Goal: Task Accomplishment & Management: Manage account settings

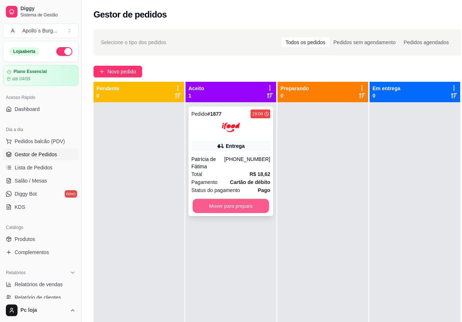
click at [229, 199] on button "Mover para preparo" at bounding box center [231, 206] width 77 height 14
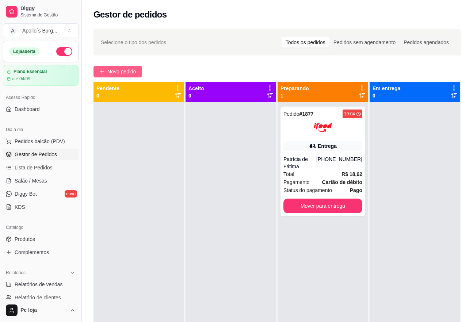
click at [113, 71] on span "Novo pedido" at bounding box center [121, 72] width 29 height 8
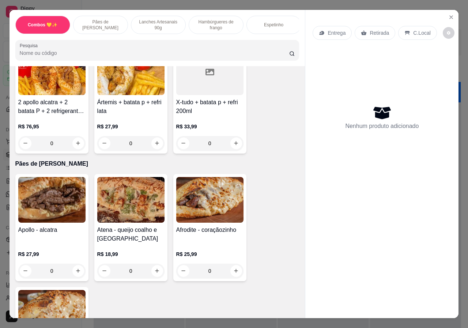
scroll to position [110, 0]
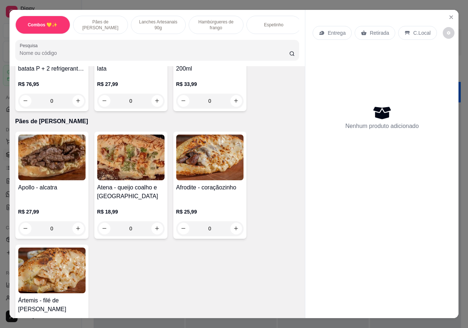
click at [163, 22] on p "Lanches Artesanais 90g" at bounding box center [158, 25] width 42 height 12
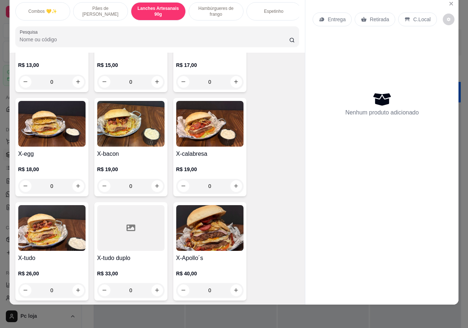
scroll to position [502, 0]
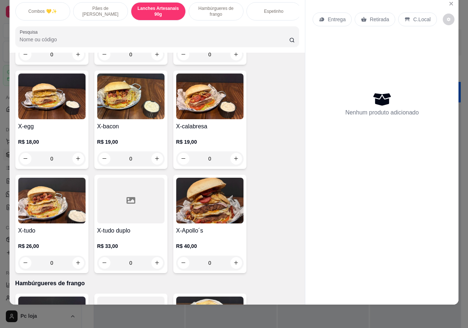
click at [219, 122] on h4 "X-calabresa" at bounding box center [209, 126] width 67 height 9
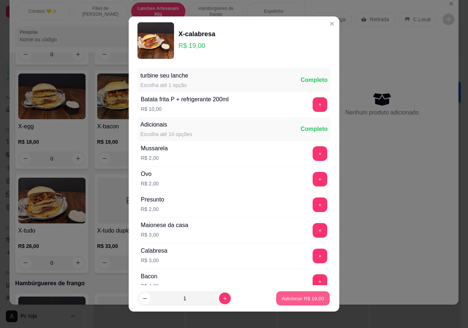
click at [290, 297] on p "Adicionar R$ 19,00" at bounding box center [303, 298] width 42 height 7
type input "1"
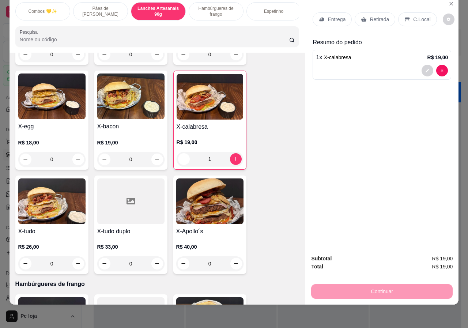
click at [373, 16] on p "Retirada" at bounding box center [379, 19] width 19 height 7
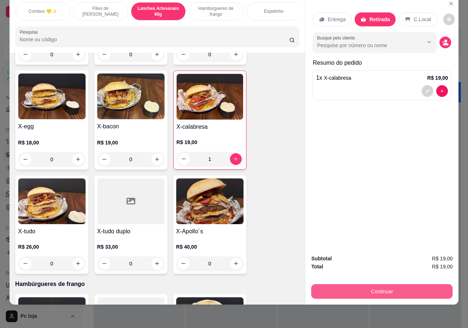
click at [366, 287] on button "Continuar" at bounding box center [381, 291] width 141 height 15
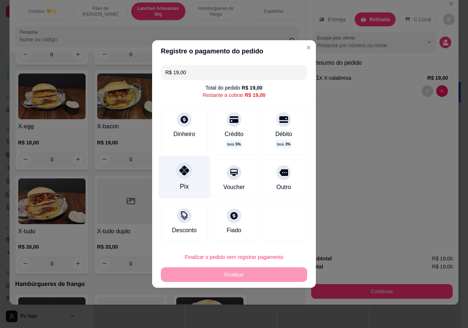
click at [181, 174] on icon at bounding box center [185, 171] width 10 height 10
type input "R$ 0,00"
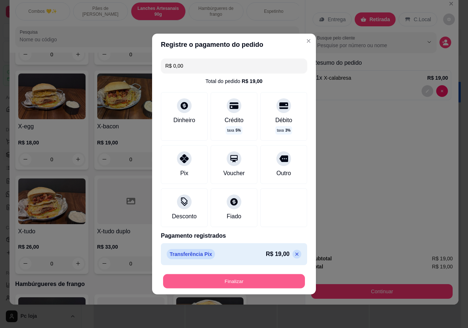
click at [226, 280] on button "Finalizar" at bounding box center [234, 281] width 142 height 14
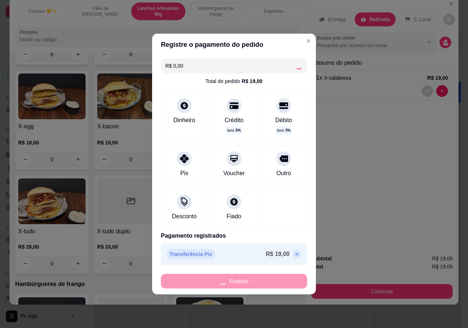
type input "0"
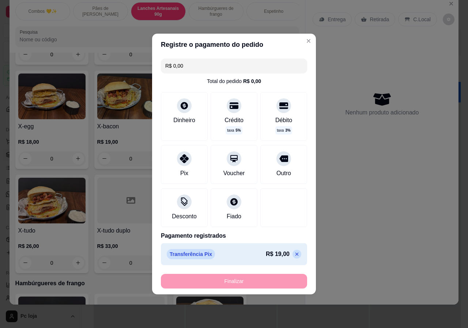
type input "-R$ 19,00"
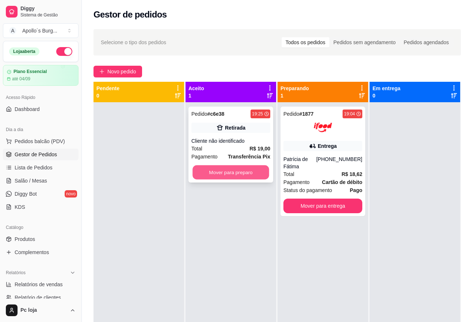
click at [205, 172] on button "Mover para preparo" at bounding box center [231, 173] width 77 height 14
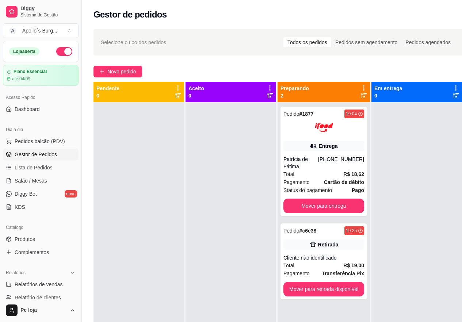
click at [127, 64] on div "Selecione o tipo dos pedidos Todos os pedidos Pedidos sem agendamento Pedidos a…" at bounding box center [278, 219] width 393 height 388
click at [126, 71] on span "Novo pedido" at bounding box center [121, 72] width 29 height 8
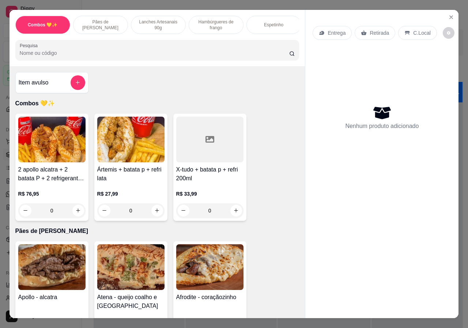
click at [160, 19] on p "Lanches Artesanais 90g" at bounding box center [158, 25] width 42 height 12
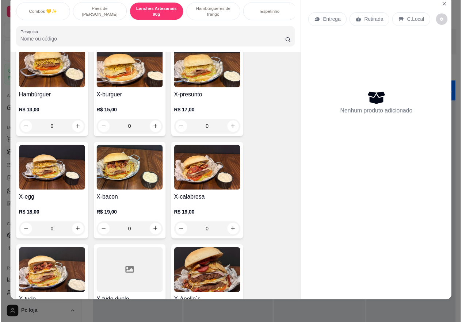
scroll to position [429, 0]
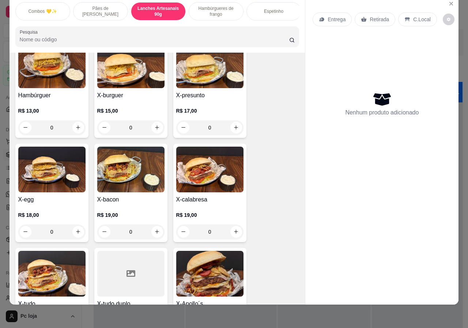
click at [146, 204] on div "R$ 19,00 0" at bounding box center [130, 221] width 67 height 35
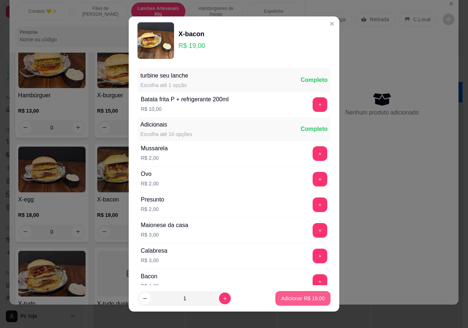
click at [284, 299] on p "Adicionar R$ 19,00" at bounding box center [303, 298] width 44 height 7
type input "1"
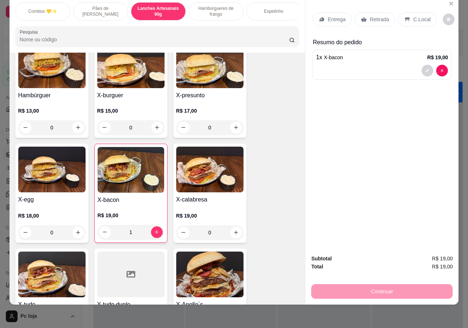
click at [380, 16] on p "Retirada" at bounding box center [379, 19] width 19 height 7
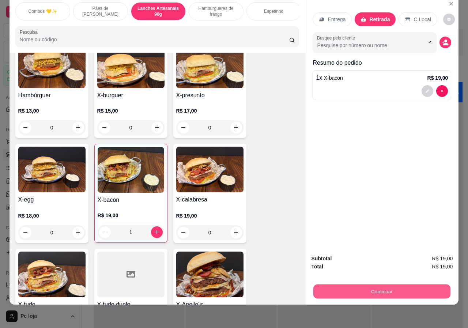
click at [365, 287] on button "Continuar" at bounding box center [381, 291] width 137 height 14
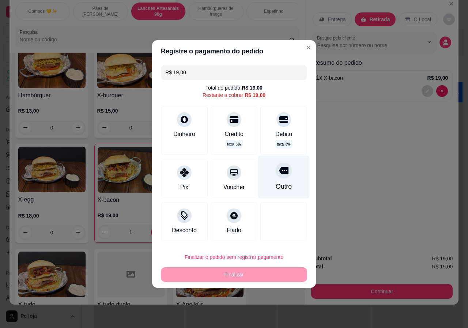
click at [280, 174] on icon at bounding box center [284, 170] width 10 height 7
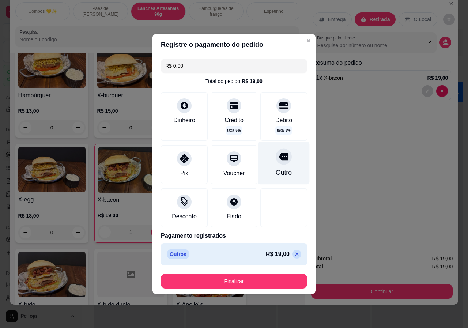
type input "R$ 0,00"
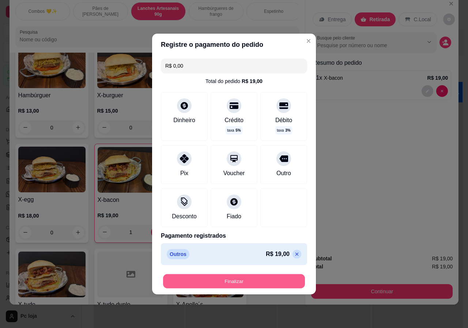
click at [258, 280] on button "Finalizar" at bounding box center [234, 281] width 142 height 14
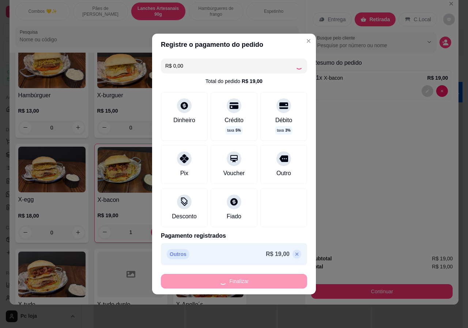
type input "0"
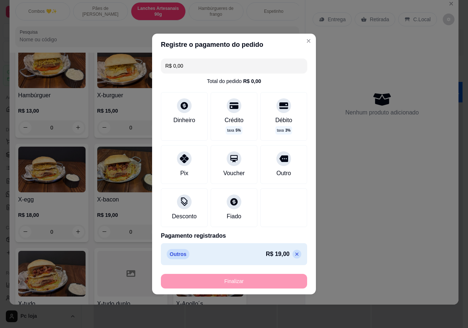
type input "-R$ 19,00"
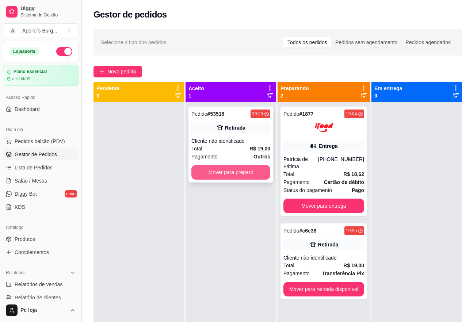
click at [212, 167] on button "Mover para preparo" at bounding box center [231, 172] width 79 height 15
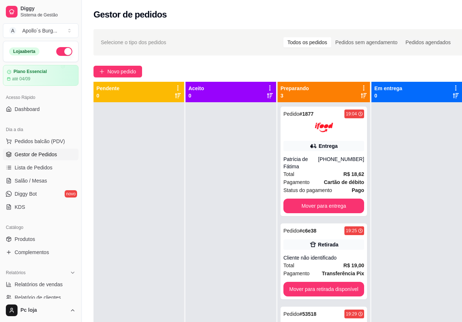
click at [212, 167] on div at bounding box center [231, 263] width 91 height 322
drag, startPoint x: 212, startPoint y: 167, endPoint x: 176, endPoint y: 190, distance: 42.8
click at [190, 185] on div at bounding box center [231, 263] width 91 height 322
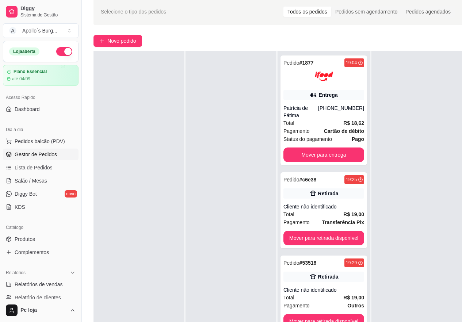
scroll to position [117, 0]
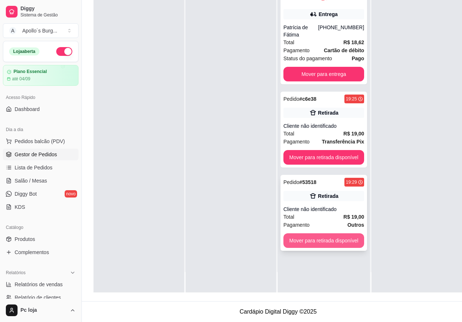
click at [348, 234] on button "Mover para retirada disponível" at bounding box center [324, 241] width 81 height 15
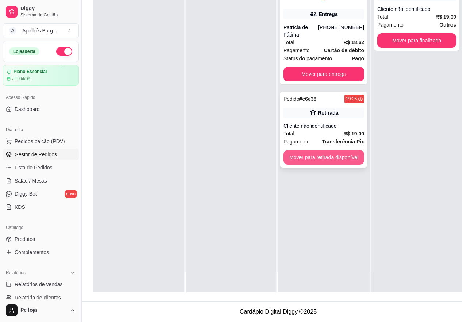
click at [321, 150] on button "Mover para retirada disponível" at bounding box center [324, 157] width 81 height 15
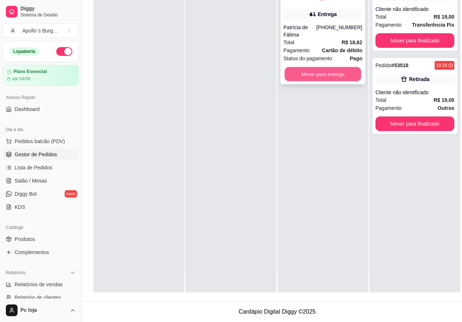
click at [305, 67] on button "Mover para entrega" at bounding box center [323, 74] width 77 height 14
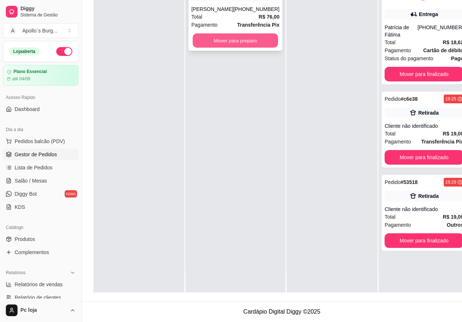
click at [255, 41] on button "Mover para preparo" at bounding box center [236, 41] width 86 height 14
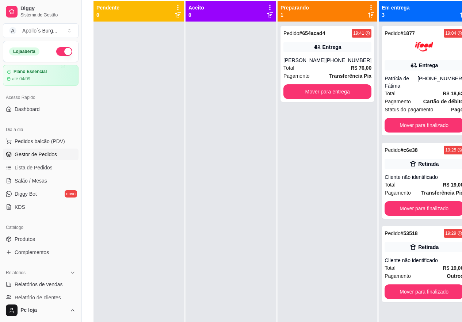
scroll to position [80, 0]
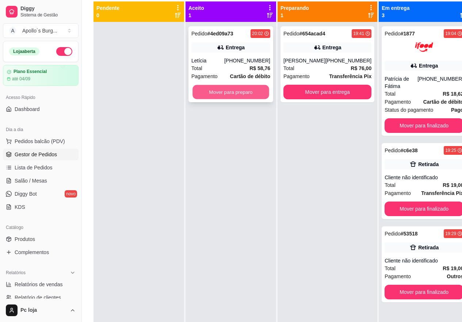
click at [231, 95] on button "Mover para preparo" at bounding box center [231, 92] width 77 height 14
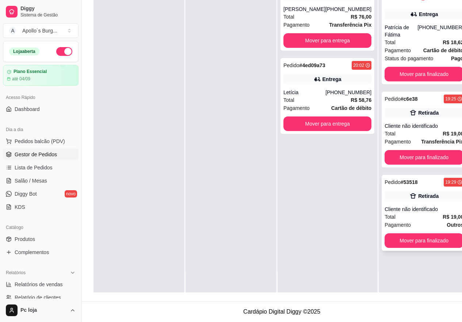
scroll to position [117, 0]
click at [440, 234] on button "Mover para finalizado" at bounding box center [424, 241] width 79 height 15
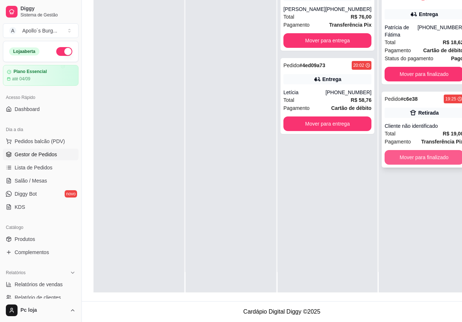
scroll to position [0, 0]
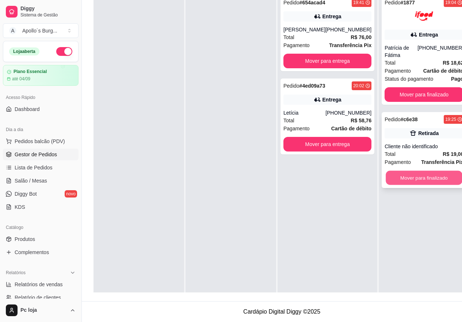
click at [415, 171] on button "Mover para finalizado" at bounding box center [424, 178] width 77 height 14
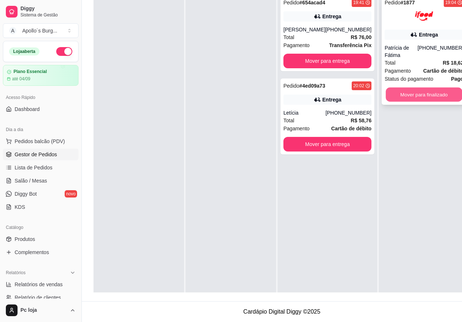
click at [416, 88] on button "Mover para finalizado" at bounding box center [424, 95] width 77 height 14
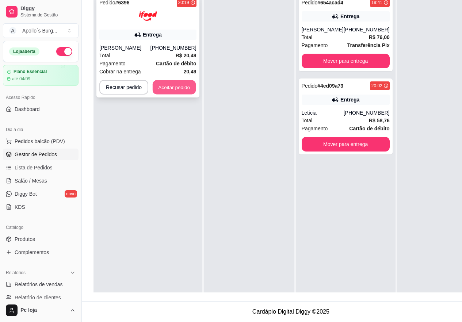
click at [175, 87] on button "Aceitar pedido" at bounding box center [174, 87] width 43 height 14
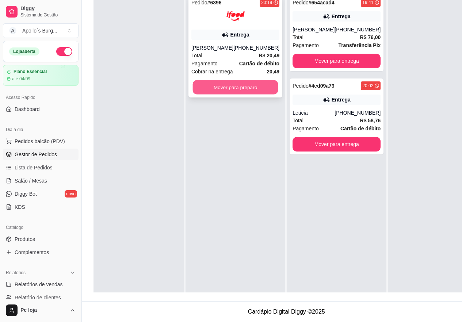
click at [239, 86] on button "Mover para preparo" at bounding box center [236, 87] width 86 height 14
click at [258, 91] on div "Pedido # 6396 20:19 Entrega [PERSON_NAME] [PHONE_NUMBER] Total R$ 20,49 Pagamen…" at bounding box center [236, 46] width 94 height 102
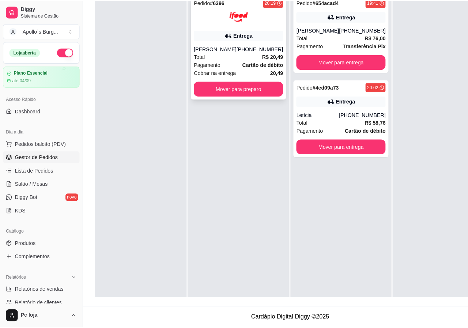
scroll to position [112, 0]
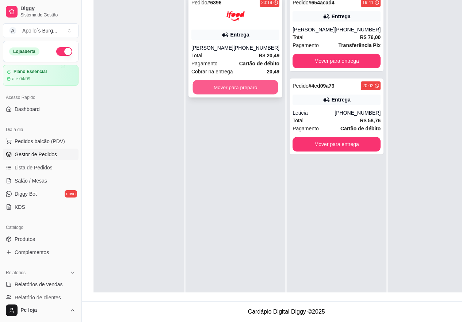
click at [244, 87] on button "Mover para preparo" at bounding box center [236, 87] width 86 height 14
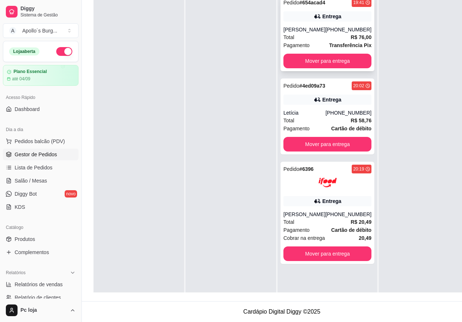
click at [338, 22] on div "Pedido # 654acad4 19:41 Entrega Patricia [PHONE_NUMBER] Total R$ 76,00 Pagament…" at bounding box center [328, 33] width 94 height 76
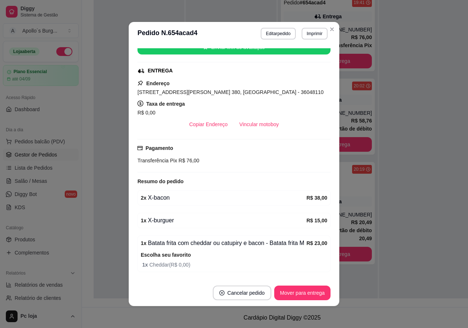
scroll to position [110, 0]
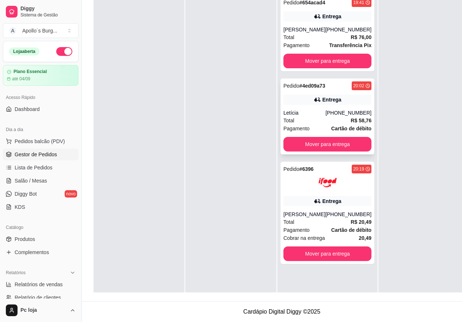
click at [324, 102] on div "Entrega" at bounding box center [332, 99] width 19 height 7
click at [340, 116] on div "[PHONE_NUMBER]" at bounding box center [349, 112] width 46 height 7
click at [322, 104] on div "Entrega" at bounding box center [328, 100] width 88 height 10
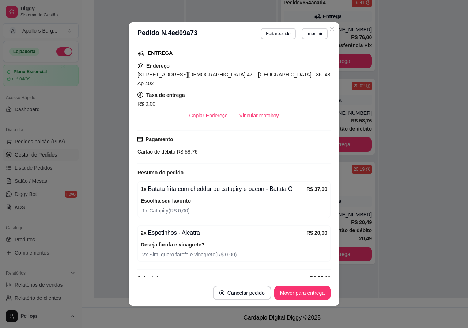
scroll to position [121, 0]
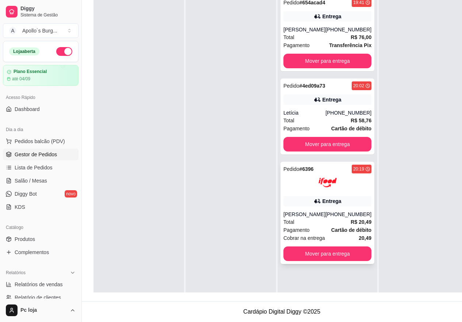
click at [323, 201] on div "Entrega" at bounding box center [332, 201] width 19 height 7
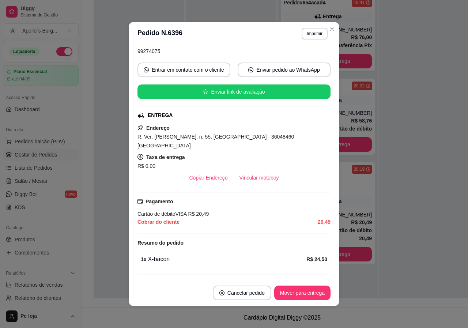
scroll to position [73, 0]
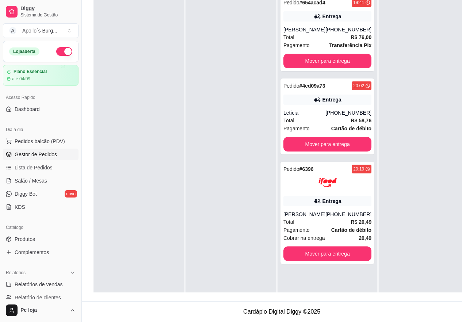
click at [329, 30] on div "[PHONE_NUMBER]" at bounding box center [349, 29] width 46 height 7
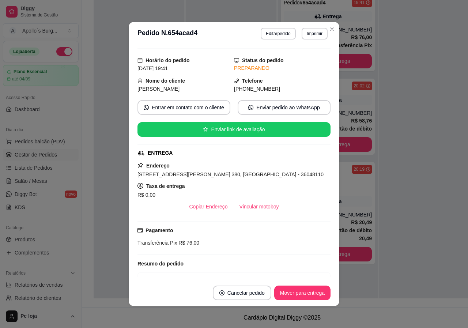
scroll to position [0, 0]
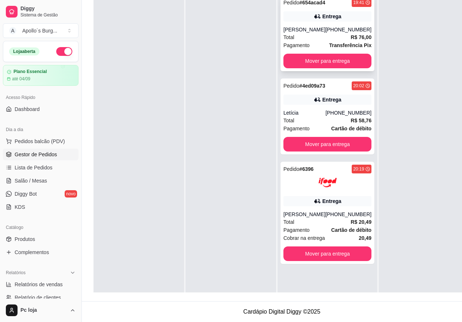
click at [328, 41] on div "Total R$ 76,00" at bounding box center [328, 37] width 88 height 8
click at [331, 58] on button "Mover para entrega" at bounding box center [328, 61] width 88 height 15
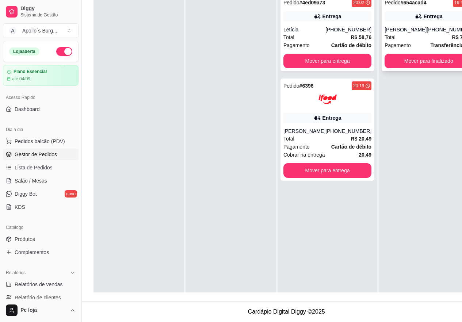
click at [403, 45] on div "Pagamento Transferência Pix" at bounding box center [429, 45] width 88 height 8
click at [417, 37] on div "Total R$ 76,00" at bounding box center [429, 37] width 88 height 8
click at [418, 27] on div "[PERSON_NAME]" at bounding box center [406, 29] width 42 height 7
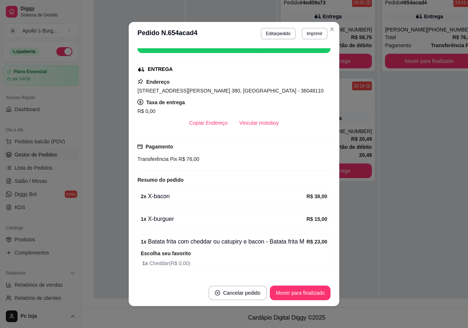
scroll to position [110, 0]
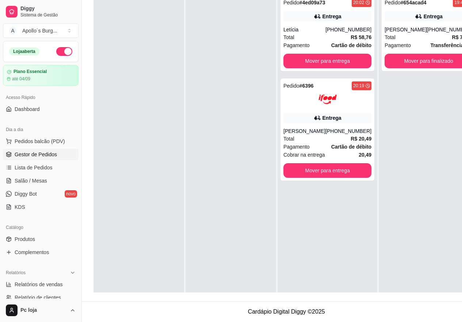
click at [253, 42] on div at bounding box center [231, 152] width 91 height 322
click at [338, 58] on button "Mover para entrega" at bounding box center [328, 61] width 88 height 15
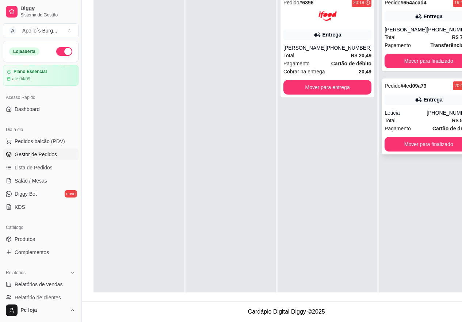
click at [433, 106] on div "Pedido # 4ed09a73 20:02 Entrega Letícia [PHONE_NUMBER] Total R$ 58,76 Pagamento…" at bounding box center [429, 117] width 94 height 76
click at [321, 45] on div "[PERSON_NAME]" at bounding box center [305, 47] width 42 height 7
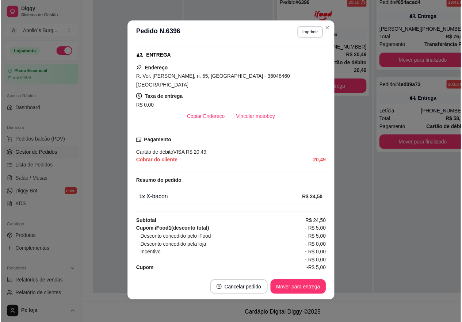
scroll to position [1, 0]
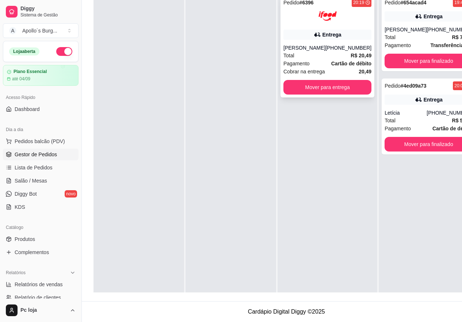
click at [308, 92] on button "Mover para entrega" at bounding box center [328, 87] width 88 height 15
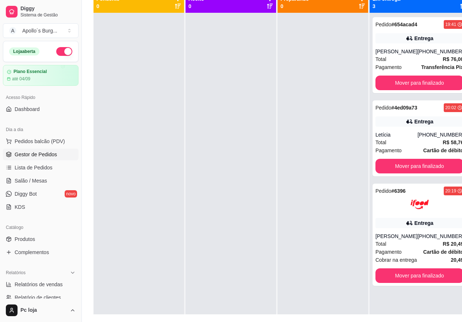
scroll to position [2, 0]
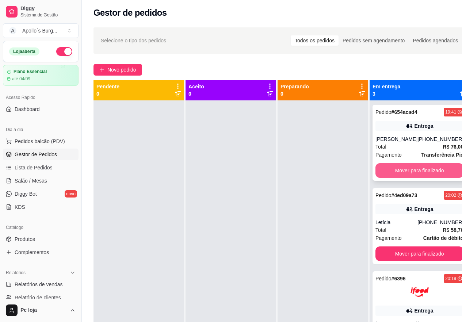
click at [421, 171] on button "Mover para finalizado" at bounding box center [420, 170] width 88 height 15
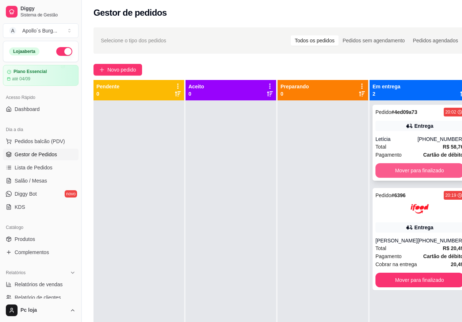
click at [415, 170] on button "Mover para finalizado" at bounding box center [420, 170] width 88 height 15
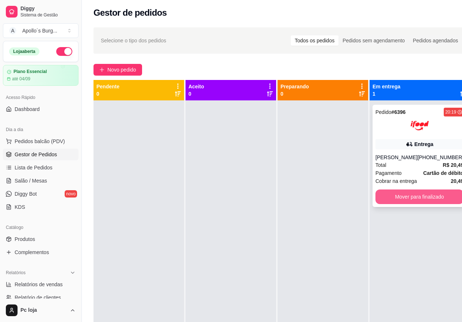
click at [443, 196] on button "Mover para finalizado" at bounding box center [420, 197] width 88 height 15
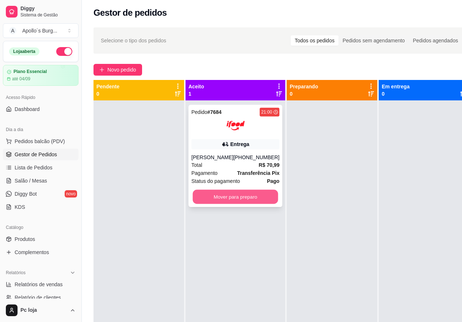
click at [226, 197] on button "Mover para preparo" at bounding box center [236, 197] width 86 height 14
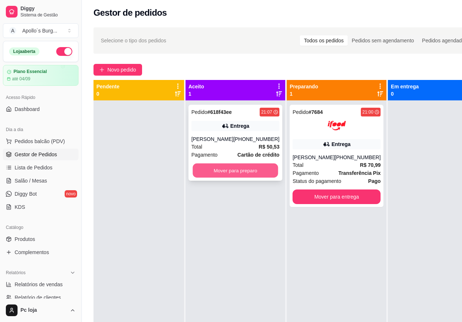
click at [222, 171] on button "Mover para preparo" at bounding box center [236, 171] width 86 height 14
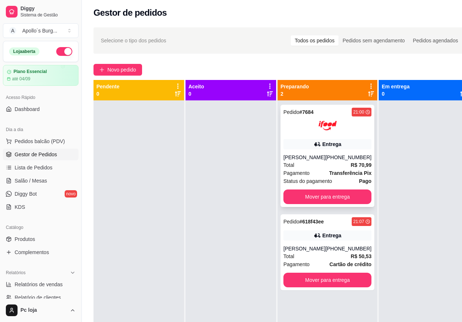
click at [346, 153] on div "Pedido # 7684 21:00 Entrega [PERSON_NAME] [PHONE_NUMBER] Total R$ 70,99 Pagamen…" at bounding box center [328, 156] width 94 height 102
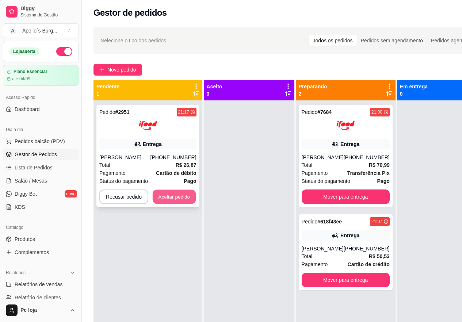
click at [183, 196] on button "Aceitar pedido" at bounding box center [174, 197] width 43 height 14
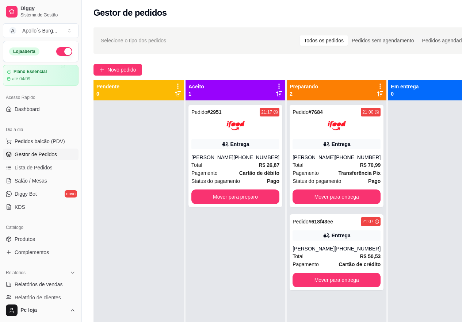
scroll to position [20, 0]
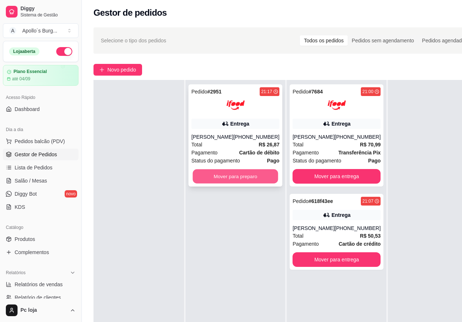
click at [225, 174] on button "Mover para preparo" at bounding box center [236, 177] width 86 height 14
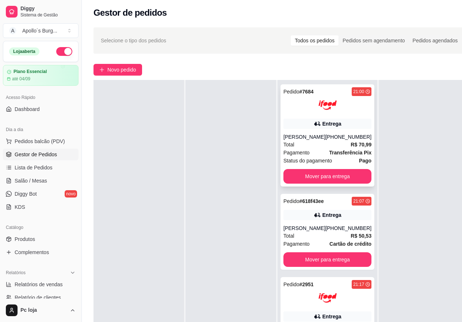
click at [316, 132] on div "Pedido # 7684 21:00 Entrega [PERSON_NAME] [PHONE_NUMBER] Total R$ 70,99 Pagamen…" at bounding box center [328, 135] width 94 height 102
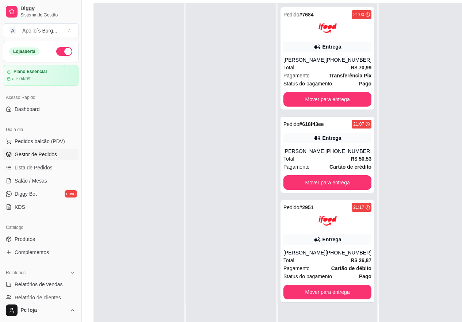
scroll to position [117, 0]
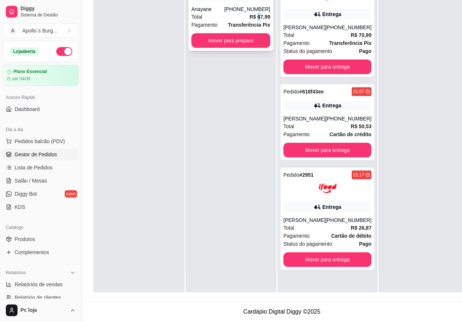
click at [259, 14] on strong "R$ 67,99" at bounding box center [260, 17] width 21 height 6
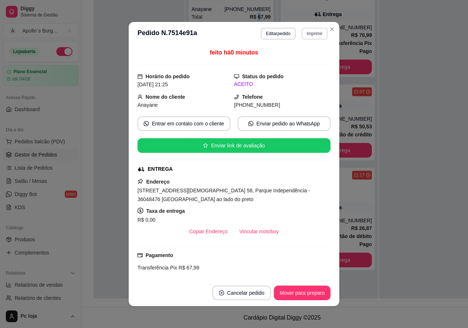
click at [313, 32] on button "Imprimir" at bounding box center [315, 34] width 26 height 12
click at [311, 58] on button "IMPRESSORA" at bounding box center [298, 59] width 53 height 12
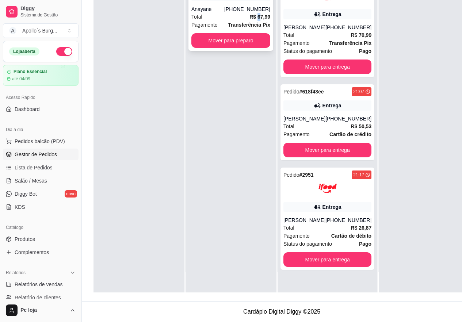
click at [230, 44] on button "Mover para preparo" at bounding box center [231, 40] width 79 height 15
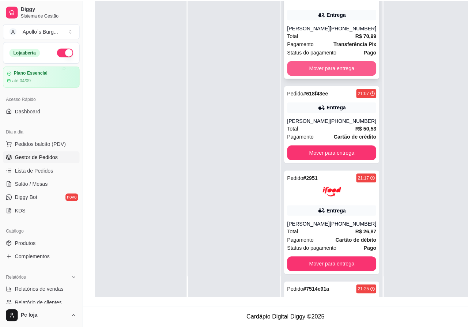
scroll to position [0, 0]
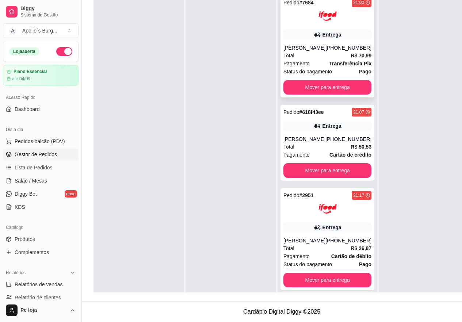
click at [326, 50] on div "[PHONE_NUMBER]" at bounding box center [349, 47] width 46 height 7
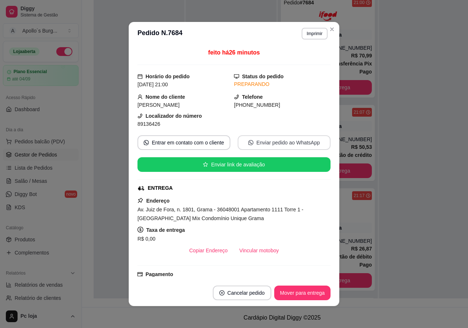
scroll to position [73, 0]
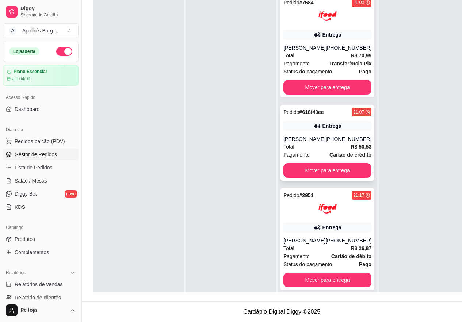
click at [332, 132] on div "Pedido # 618f43ee 21:07 Entrega [PERSON_NAME] [PHONE_NUMBER] Total R$ 50,53 Pag…" at bounding box center [328, 143] width 94 height 76
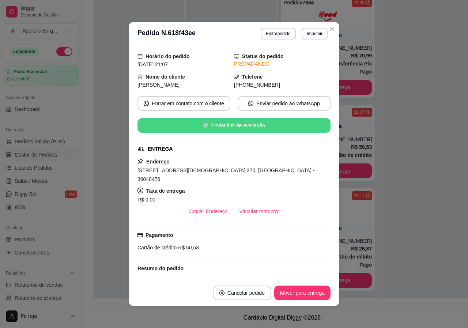
scroll to position [0, 0]
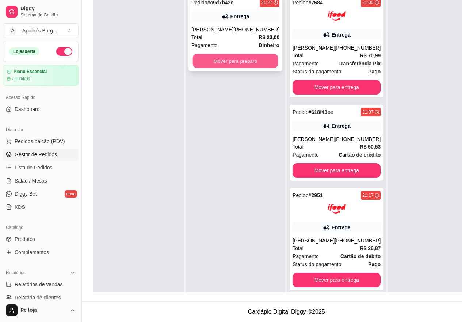
click at [237, 62] on button "Mover para preparo" at bounding box center [236, 61] width 86 height 14
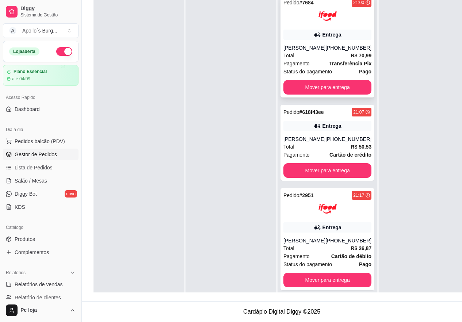
click at [323, 53] on div "Total R$ 70,99" at bounding box center [328, 56] width 88 height 8
click at [330, 29] on div "Pedido # 7684 21:00 Entrega [PERSON_NAME] [PHONE_NUMBER] Total R$ 70,99 Pagamen…" at bounding box center [328, 46] width 94 height 102
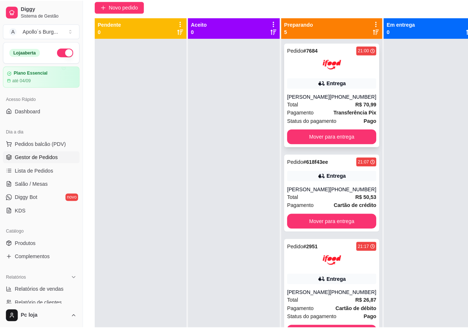
scroll to position [2, 0]
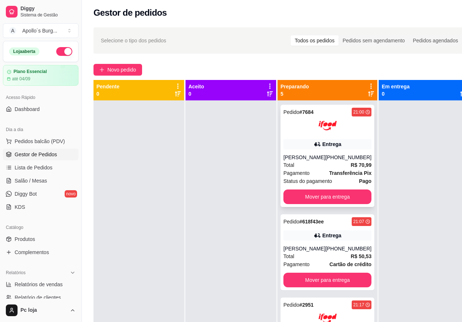
click at [326, 144] on div "Entrega" at bounding box center [332, 144] width 19 height 7
click at [339, 198] on button "Mover para entrega" at bounding box center [328, 197] width 86 height 14
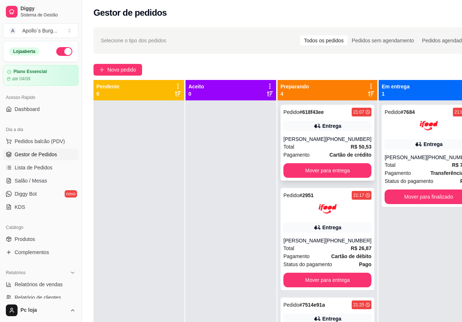
click at [325, 135] on div "Pedido # 618f43ee 21:07 Entrega [PERSON_NAME] [PHONE_NUMBER] Total R$ 50,53 Pag…" at bounding box center [328, 143] width 94 height 76
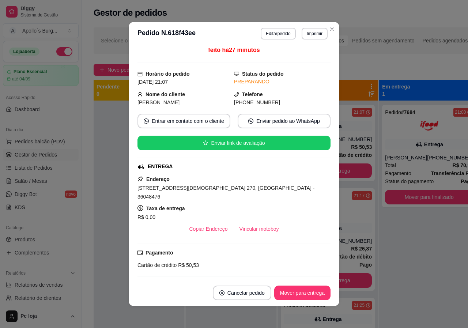
scroll to position [0, 0]
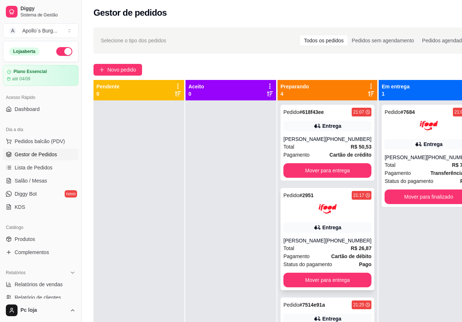
click at [325, 244] on div "Pedido # 2951 21:17 Entrega Matheus [PHONE_NUMBER] Total R$ 26,87 Pagamento Car…" at bounding box center [328, 239] width 94 height 102
click at [312, 143] on div "[PERSON_NAME]" at bounding box center [305, 139] width 42 height 7
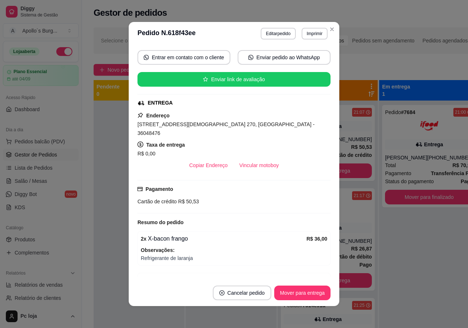
scroll to position [73, 0]
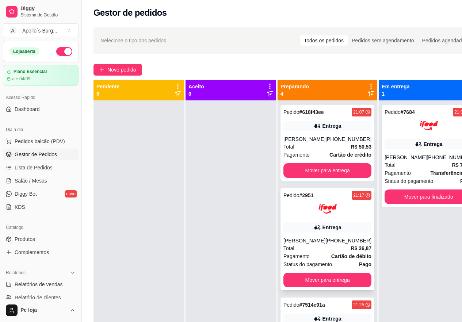
click at [326, 231] on div "Entrega" at bounding box center [332, 227] width 19 height 7
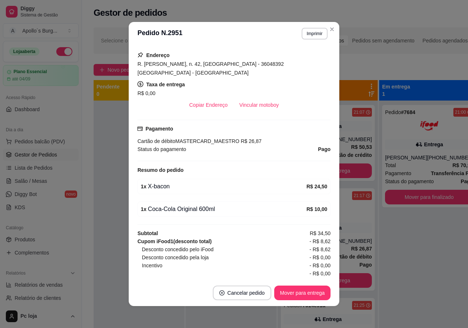
scroll to position [146, 0]
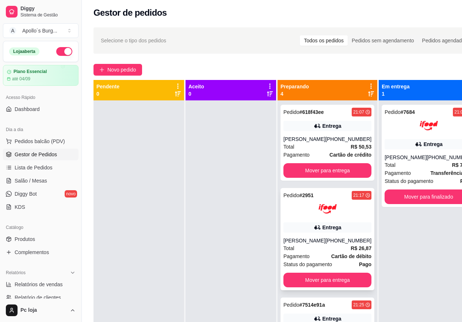
click at [328, 244] on div "Pedido # 2951 21:17 Entrega Matheus [PHONE_NUMBER] Total R$ 26,87 Pagamento Car…" at bounding box center [328, 239] width 94 height 102
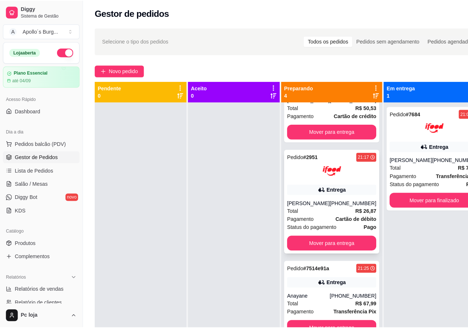
scroll to position [46, 0]
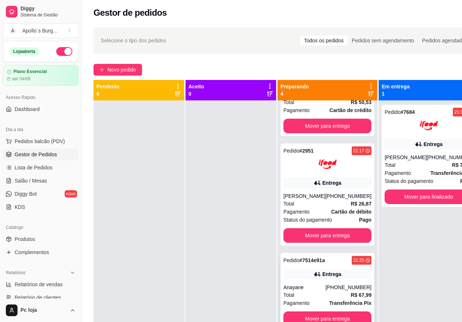
click at [323, 278] on div "Entrega" at bounding box center [332, 274] width 19 height 7
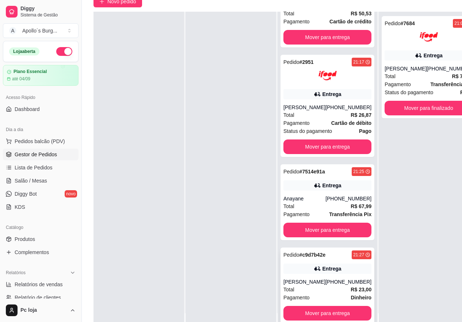
scroll to position [75, 0]
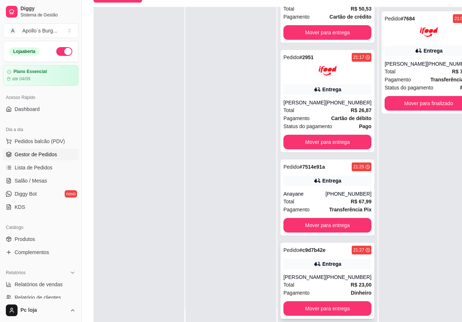
click at [326, 281] on div "[PHONE_NUMBER]" at bounding box center [349, 277] width 46 height 7
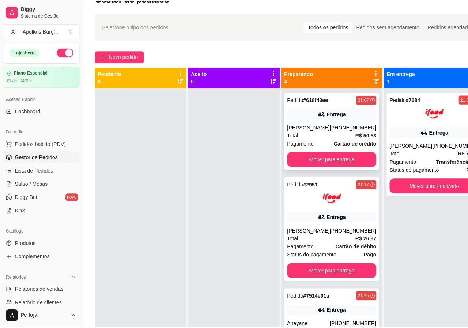
scroll to position [7, 0]
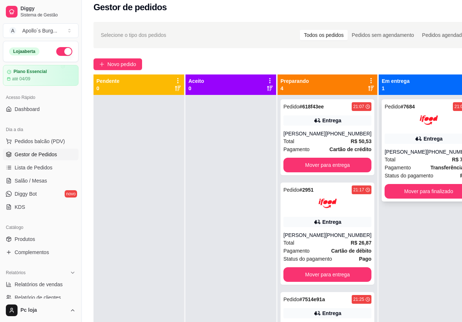
drag, startPoint x: 255, startPoint y: 151, endPoint x: 400, endPoint y: 132, distance: 146.1
click at [400, 132] on div "Pedido # 7684 21:00 Entrega [PERSON_NAME] [PHONE_NUMBER] Total R$ 70,99 Pagamen…" at bounding box center [429, 150] width 94 height 102
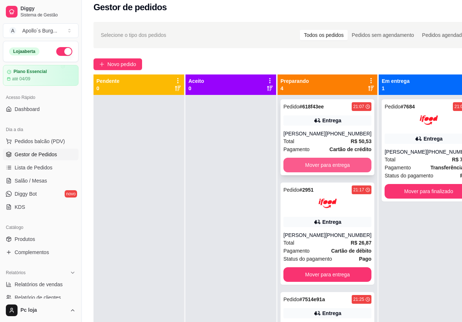
click at [337, 173] on button "Mover para entrega" at bounding box center [328, 165] width 88 height 15
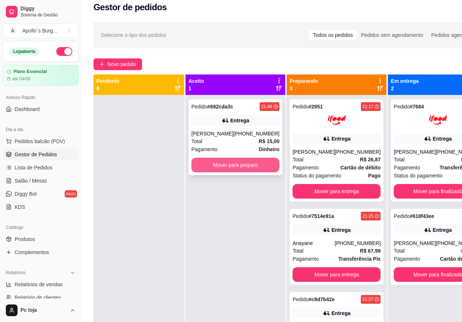
click at [253, 171] on button "Mover para preparo" at bounding box center [236, 165] width 88 height 15
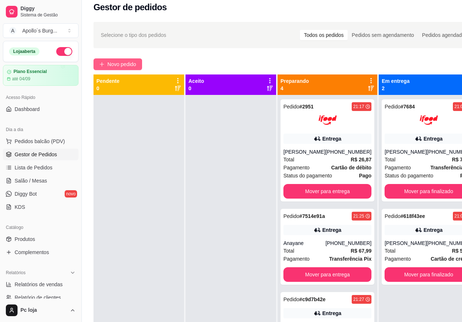
click at [128, 60] on button "Novo pedido" at bounding box center [118, 64] width 49 height 12
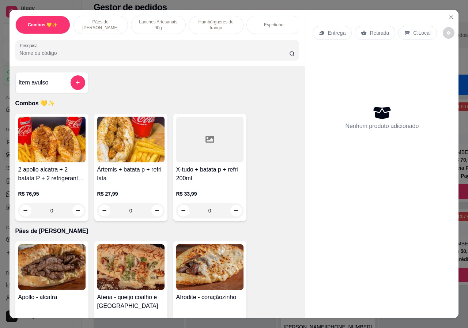
click at [160, 19] on p "Lanches Artesanais 90g" at bounding box center [158, 25] width 42 height 12
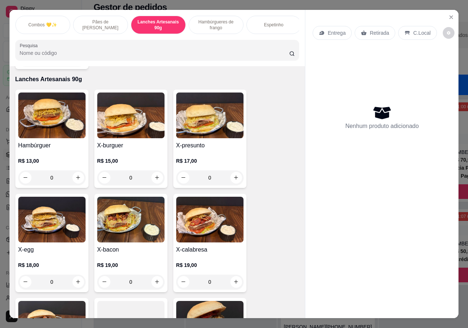
scroll to position [16, 0]
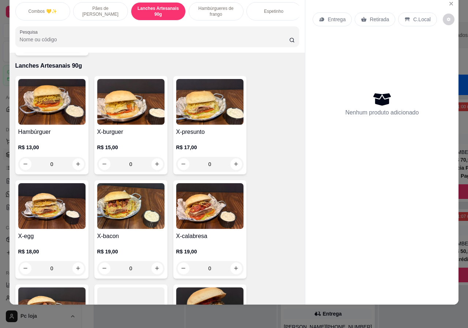
click at [236, 157] on div "0" at bounding box center [209, 164] width 67 height 15
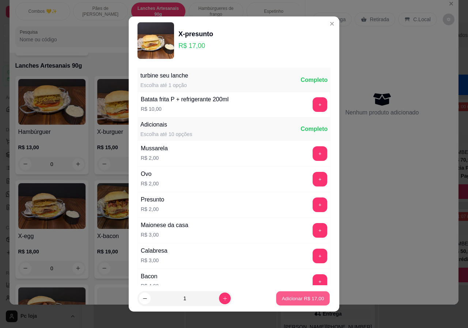
click at [291, 294] on button "Adicionar R$ 17,00" at bounding box center [303, 298] width 54 height 14
type input "1"
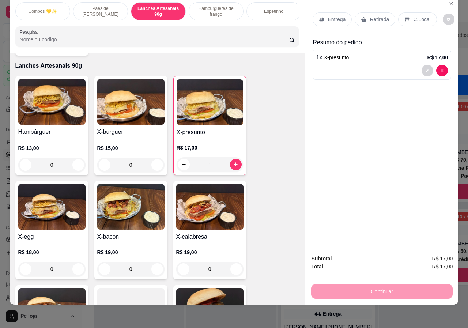
click at [373, 16] on p "Retirada" at bounding box center [379, 19] width 19 height 7
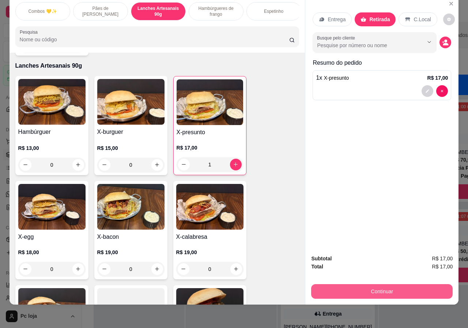
click at [391, 286] on button "Continuar" at bounding box center [381, 291] width 141 height 15
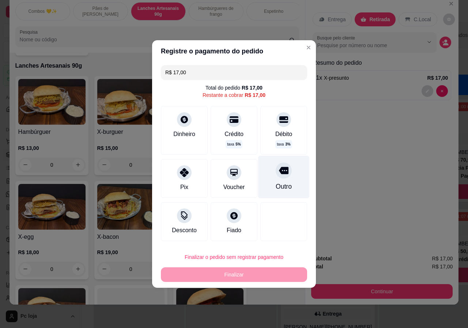
click at [279, 183] on div "Outro" at bounding box center [284, 187] width 16 height 10
type input "R$ 0,00"
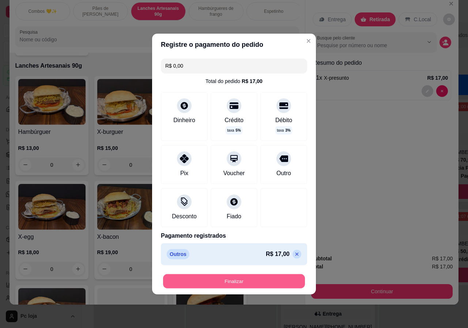
click at [264, 278] on button "Finalizar" at bounding box center [234, 281] width 142 height 14
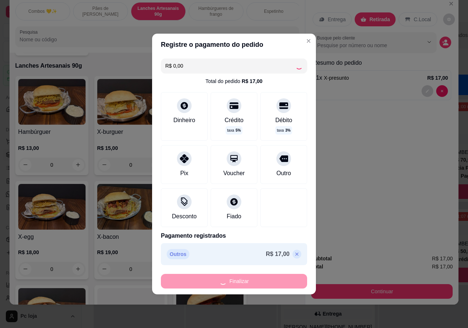
type input "0"
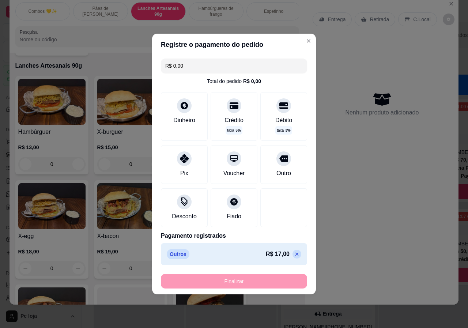
type input "-R$ 17,00"
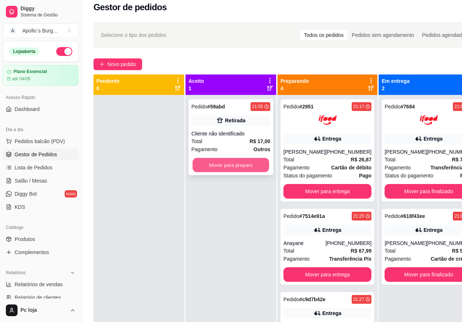
click at [216, 166] on button "Mover para preparo" at bounding box center [231, 165] width 77 height 14
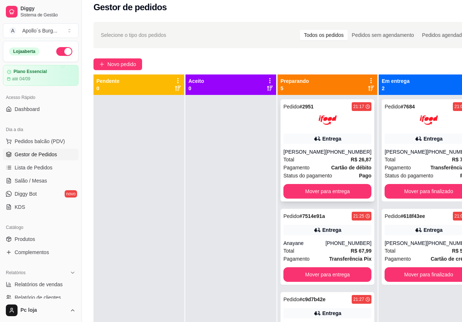
click at [350, 184] on div "Pedido # 2951 21:17 Entrega Matheus [PHONE_NUMBER] Total R$ 26,87 Pagamento Car…" at bounding box center [328, 150] width 94 height 102
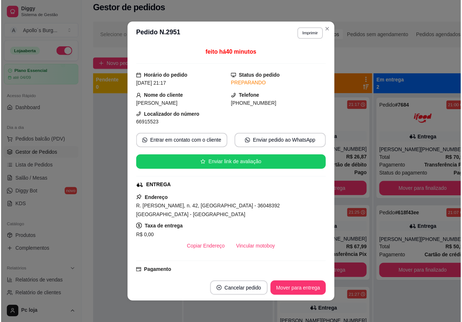
scroll to position [1, 0]
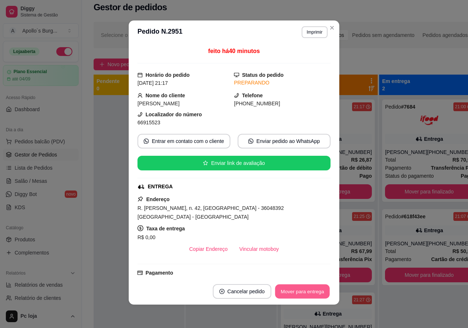
click at [306, 290] on button "Mover para entrega" at bounding box center [302, 291] width 55 height 14
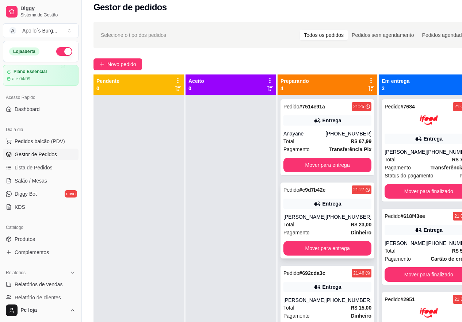
scroll to position [13, 0]
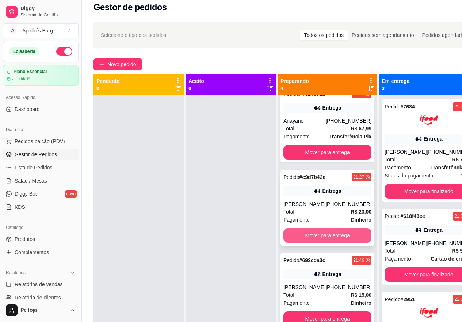
click at [324, 236] on button "Mover para entrega" at bounding box center [328, 236] width 88 height 15
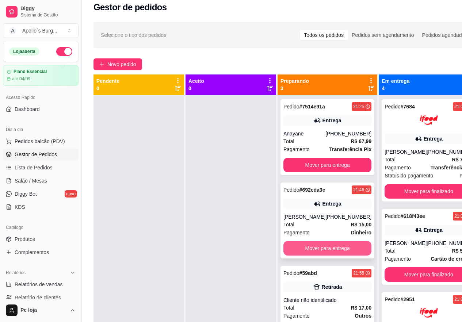
click at [314, 248] on button "Mover para entrega" at bounding box center [328, 248] width 88 height 15
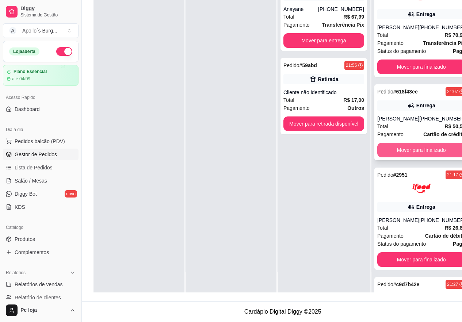
click at [403, 151] on button "Mover para finalizado" at bounding box center [422, 150] width 88 height 15
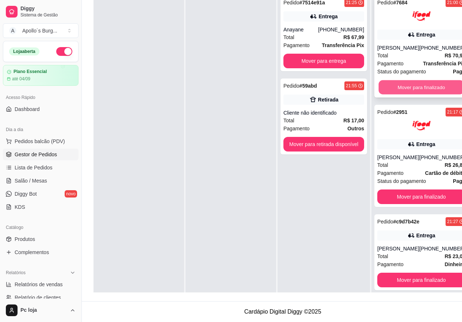
click at [421, 84] on button "Mover para finalizado" at bounding box center [422, 87] width 86 height 14
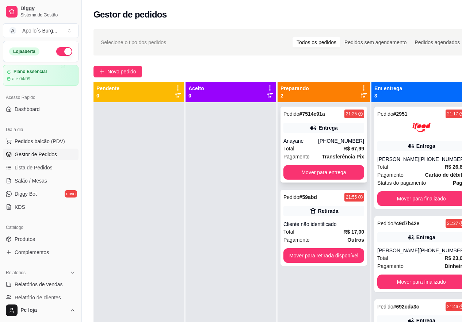
click at [316, 142] on div "Anayane" at bounding box center [301, 140] width 35 height 7
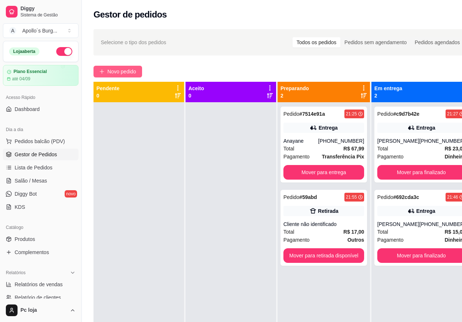
click at [131, 75] on span "Novo pedido" at bounding box center [121, 72] width 29 height 8
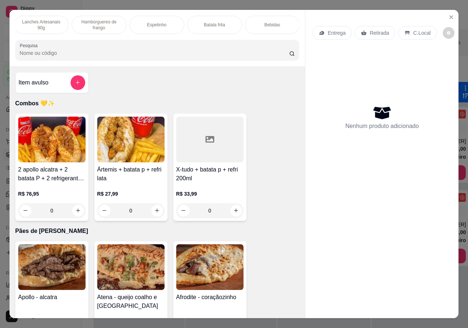
scroll to position [0, 117]
click at [275, 23] on p "Bebidas" at bounding box center [272, 25] width 16 height 6
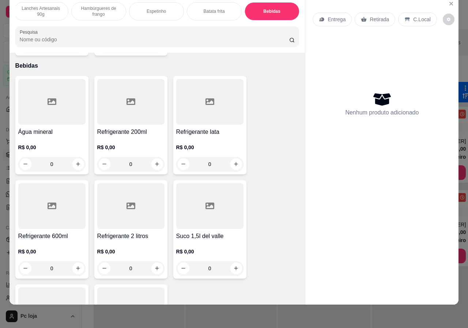
click at [62, 128] on h4 "Água mineral" at bounding box center [51, 132] width 67 height 9
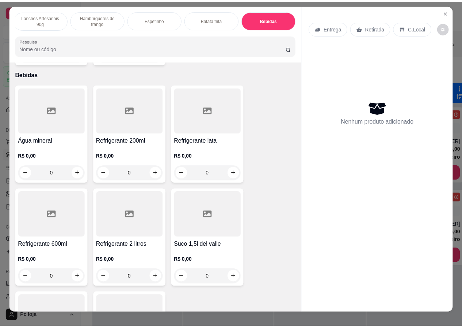
scroll to position [0, 0]
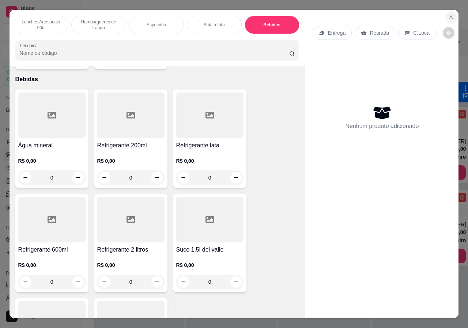
click at [448, 14] on icon "Close" at bounding box center [451, 17] width 6 height 6
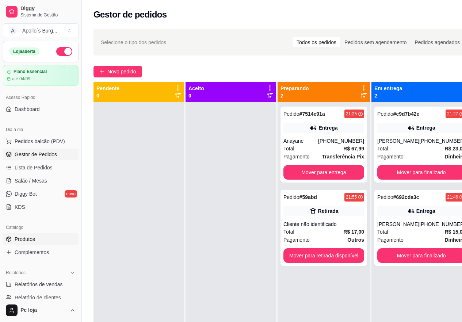
click at [42, 238] on link "Produtos" at bounding box center [41, 240] width 76 height 12
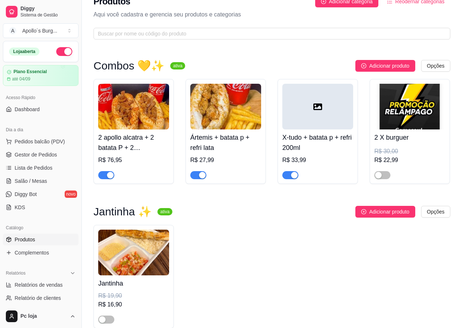
scroll to position [37, 0]
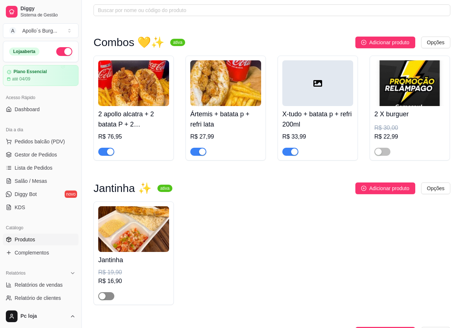
click at [105, 297] on div "button" at bounding box center [102, 296] width 7 height 7
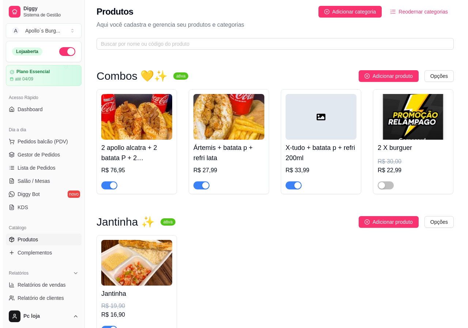
scroll to position [0, 0]
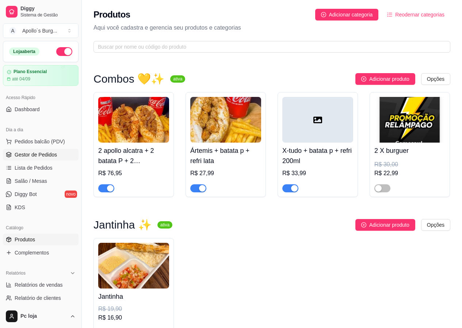
click at [41, 157] on span "Gestor de Pedidos" at bounding box center [36, 154] width 42 height 7
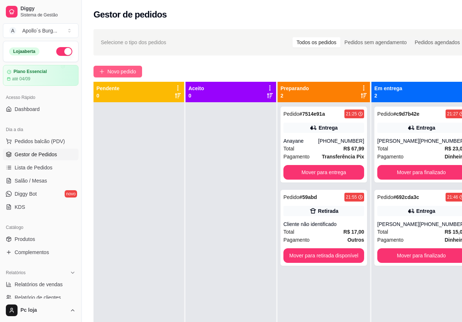
click at [136, 71] on span "Novo pedido" at bounding box center [121, 72] width 29 height 8
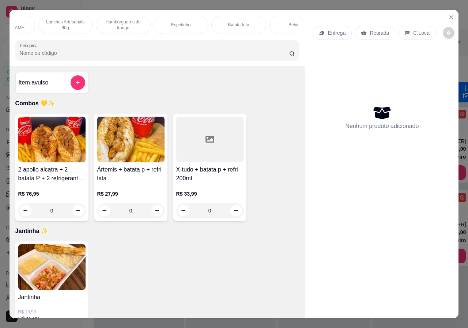
scroll to position [0, 175]
click at [286, 29] on div "Bebidas" at bounding box center [272, 25] width 55 height 18
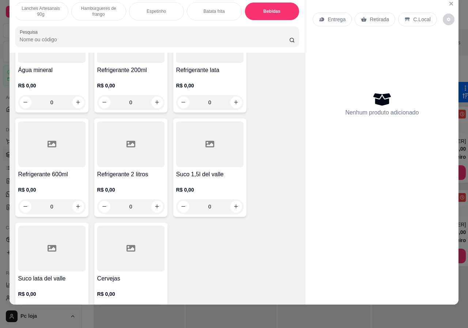
scroll to position [1498, 0]
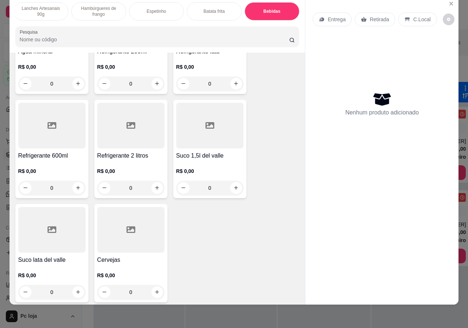
click at [67, 264] on div "R$ 0,00 0" at bounding box center [51, 281] width 67 height 35
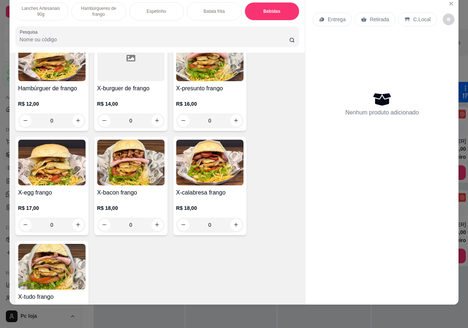
scroll to position [840, 0]
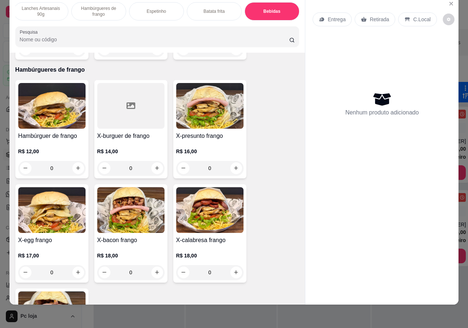
click at [263, 8] on p "Bebidas" at bounding box center [271, 11] width 17 height 6
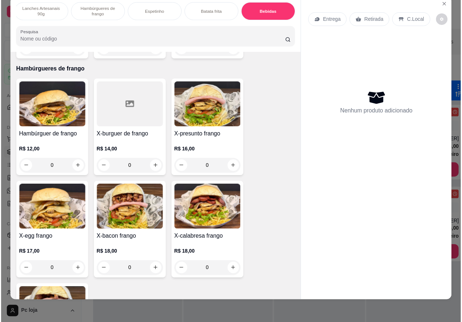
scroll to position [1418, 0]
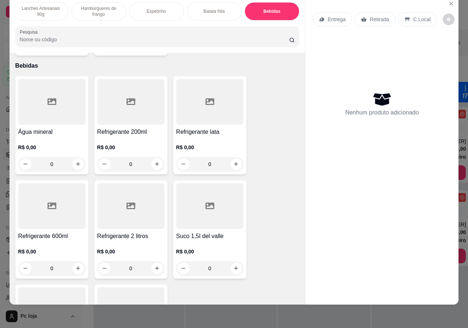
click at [44, 136] on div "R$ 0,00 0" at bounding box center [51, 153] width 67 height 35
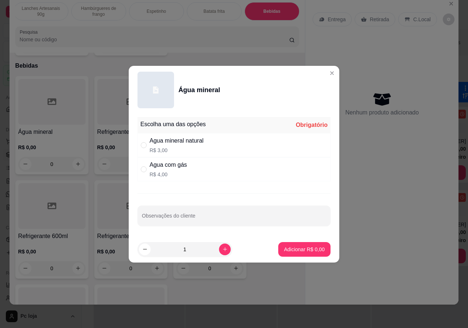
click at [159, 171] on p "R$ 4,00" at bounding box center [168, 174] width 37 height 7
radio input "true"
click at [307, 243] on button "Adicionar R$ 4,00" at bounding box center [304, 249] width 52 height 15
type input "1"
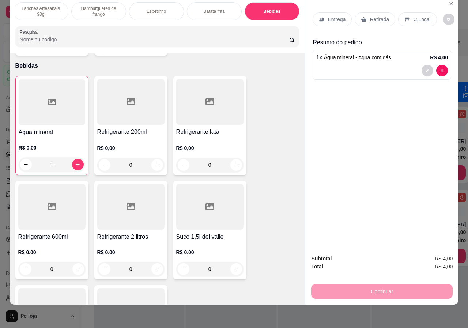
click at [377, 16] on p "Retirada" at bounding box center [379, 19] width 19 height 7
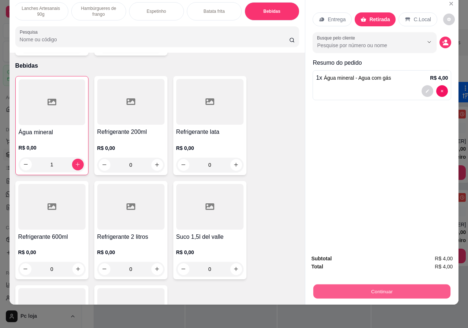
click at [388, 284] on button "Continuar" at bounding box center [381, 291] width 137 height 14
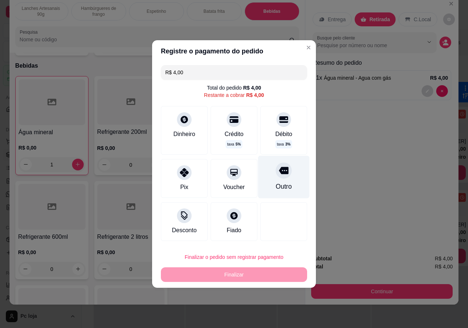
click at [280, 177] on div at bounding box center [284, 170] width 16 height 16
type input "R$ 0,00"
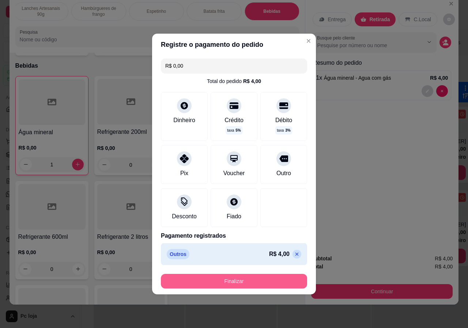
click at [264, 285] on button "Finalizar" at bounding box center [234, 281] width 146 height 15
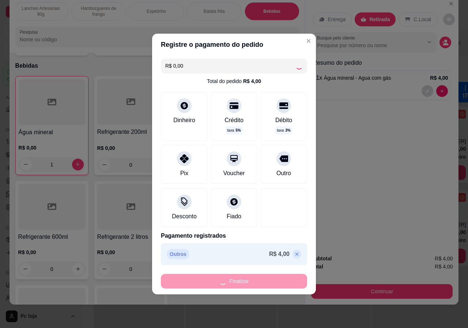
type input "0"
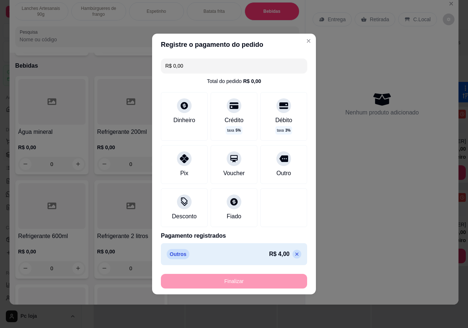
type input "-R$ 4,00"
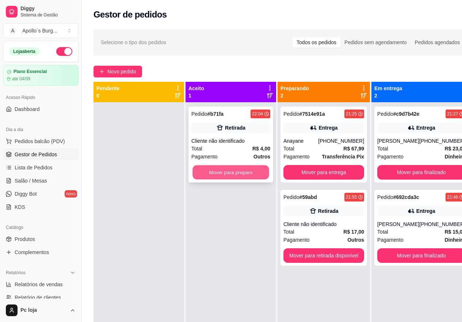
click at [216, 178] on button "Mover para preparo" at bounding box center [231, 173] width 77 height 14
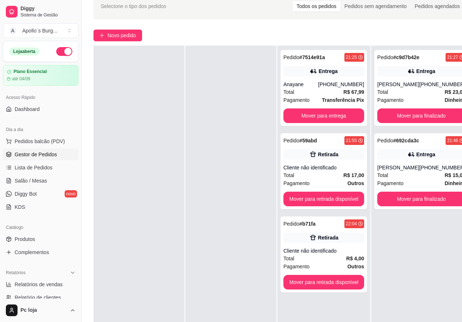
scroll to position [37, 0]
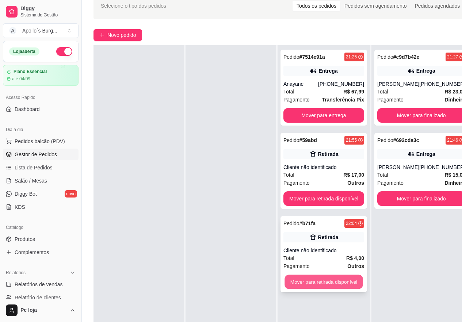
click at [319, 287] on button "Mover para retirada disponível" at bounding box center [324, 282] width 78 height 14
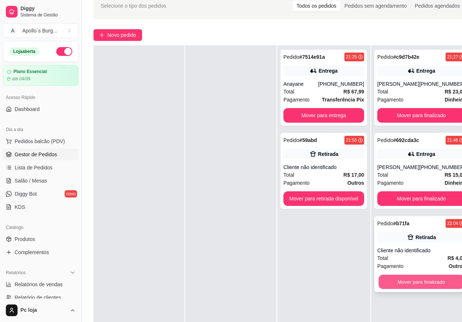
click at [425, 280] on button "Mover para finalizado" at bounding box center [422, 282] width 86 height 14
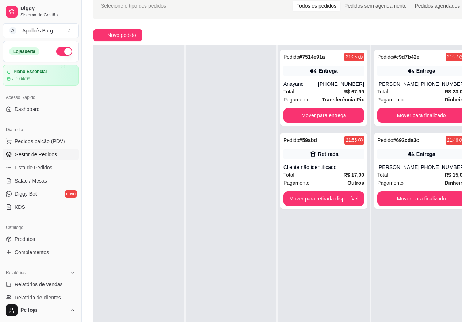
click at [349, 275] on div "Pedido # 7514e91a 21:25 Entrega Anayane [PHONE_NUMBER] Total R$ 67,99 Pagamento…" at bounding box center [324, 206] width 92 height 322
drag, startPoint x: 343, startPoint y: 263, endPoint x: 331, endPoint y: 293, distance: 31.8
click at [331, 293] on div "Pedido # 7514e91a 21:25 Entrega Anayane [PHONE_NUMBER] Total R$ 67,99 Pagamento…" at bounding box center [324, 206] width 92 height 322
click at [419, 198] on button "Mover para finalizado" at bounding box center [422, 199] width 86 height 14
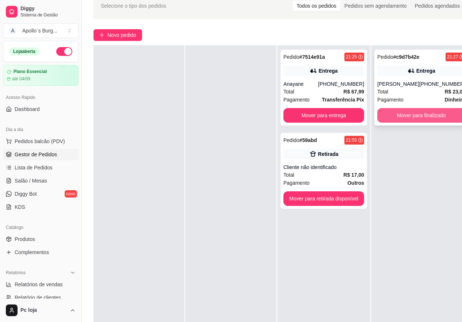
click at [424, 116] on button "Mover para finalizado" at bounding box center [422, 115] width 88 height 15
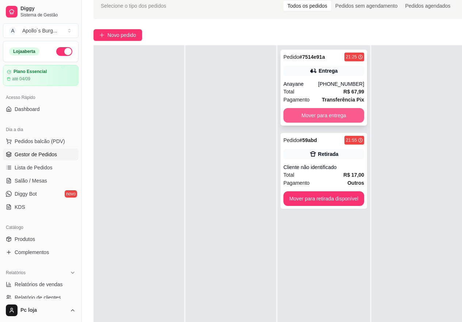
click at [299, 115] on button "Mover para entrega" at bounding box center [324, 115] width 81 height 15
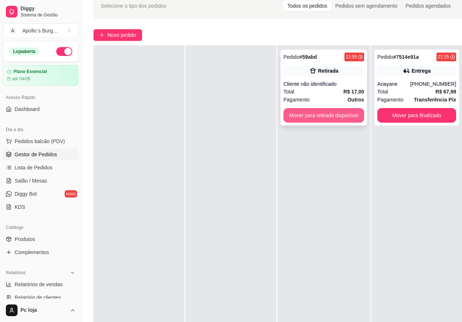
click at [332, 120] on button "Mover para retirada disponível" at bounding box center [324, 115] width 81 height 15
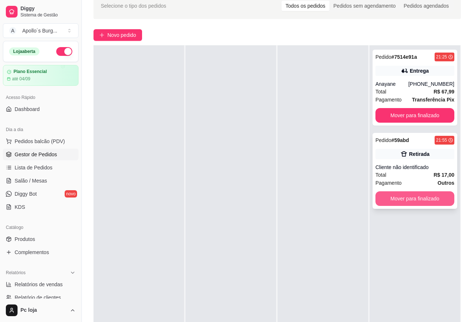
click at [415, 198] on button "Mover para finalizado" at bounding box center [415, 199] width 79 height 15
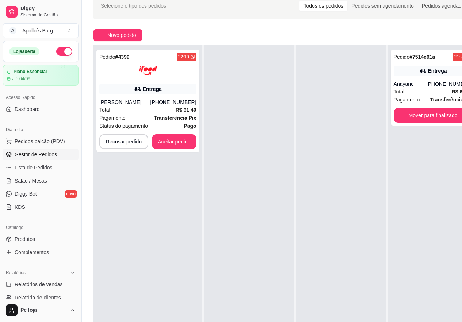
drag, startPoint x: 258, startPoint y: 155, endPoint x: 225, endPoint y: 162, distance: 33.8
click at [250, 157] on div at bounding box center [249, 206] width 91 height 322
click at [194, 144] on button "Aceitar pedido" at bounding box center [174, 142] width 45 height 15
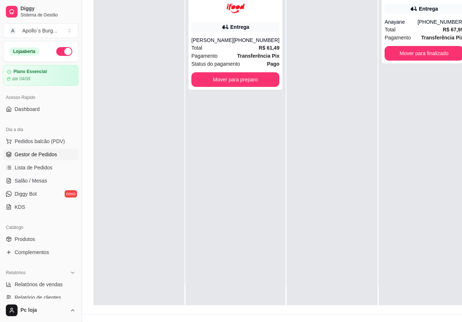
scroll to position [117, 0]
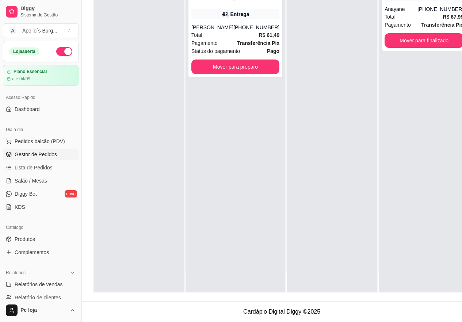
click at [138, 123] on div at bounding box center [139, 131] width 91 height 322
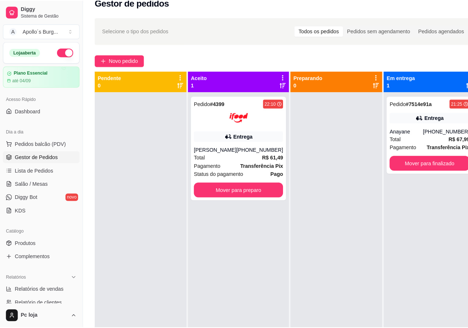
scroll to position [0, 0]
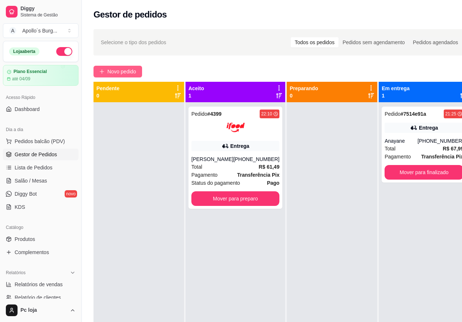
click at [126, 73] on span "Novo pedido" at bounding box center [121, 72] width 29 height 8
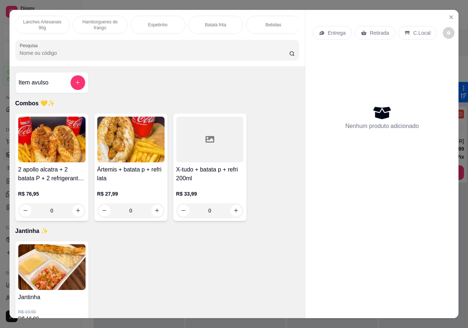
scroll to position [0, 175]
click at [281, 30] on div "Bebidas" at bounding box center [272, 25] width 55 height 18
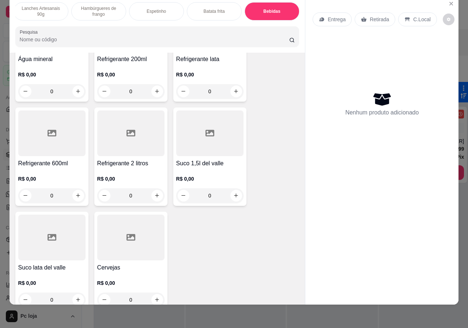
scroll to position [1491, 0]
click at [113, 238] on div at bounding box center [130, 237] width 67 height 46
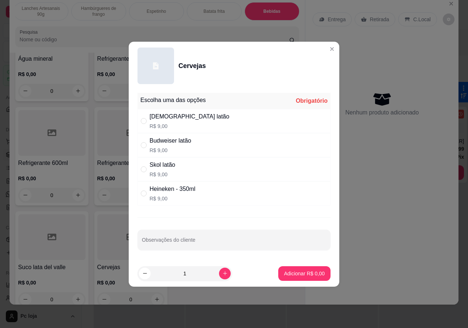
click at [180, 150] on p "R$ 9,00" at bounding box center [171, 150] width 42 height 7
radio input "true"
click at [298, 270] on p "Adicionar R$ 9,00" at bounding box center [304, 273] width 41 height 7
type input "1"
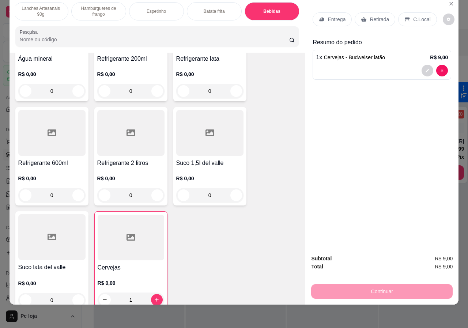
click at [381, 16] on p "Retirada" at bounding box center [379, 19] width 19 height 7
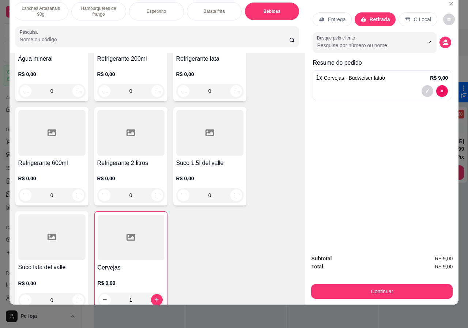
drag, startPoint x: 398, startPoint y: 14, endPoint x: 407, endPoint y: 14, distance: 8.4
click at [400, 14] on div "C.Local" at bounding box center [418, 19] width 38 height 14
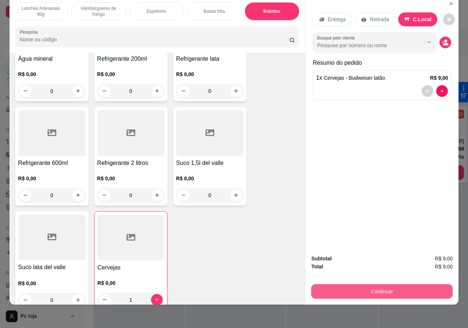
click at [360, 282] on div "Continuar" at bounding box center [381, 290] width 141 height 16
click at [396, 286] on button "Continuar" at bounding box center [381, 291] width 141 height 15
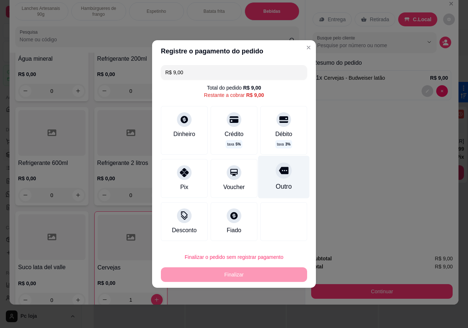
click at [272, 180] on div "Outro" at bounding box center [284, 177] width 52 height 43
type input "R$ 0,00"
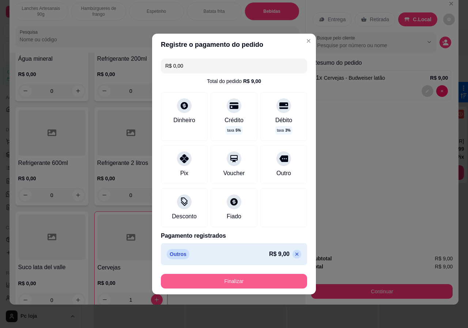
click at [246, 280] on button "Finalizar" at bounding box center [234, 281] width 146 height 15
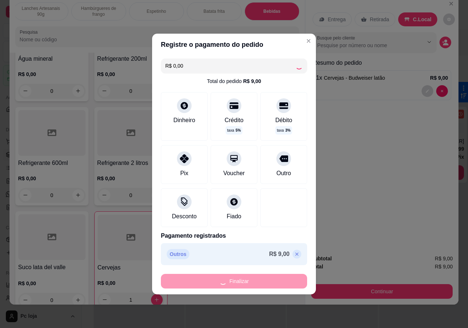
type input "0"
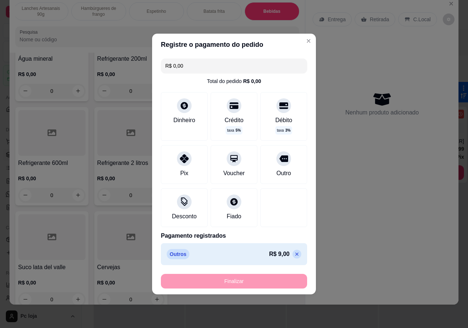
type input "-R$ 9,00"
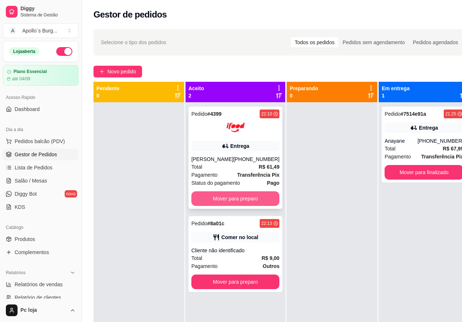
click at [259, 199] on button "Mover para preparo" at bounding box center [236, 199] width 88 height 15
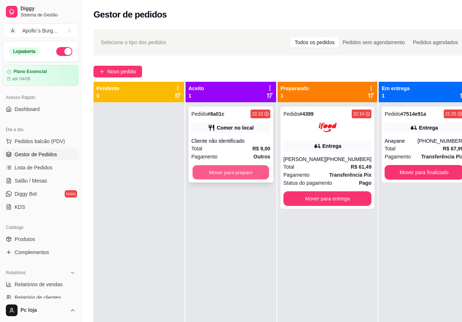
click at [235, 178] on button "Mover para preparo" at bounding box center [231, 173] width 77 height 14
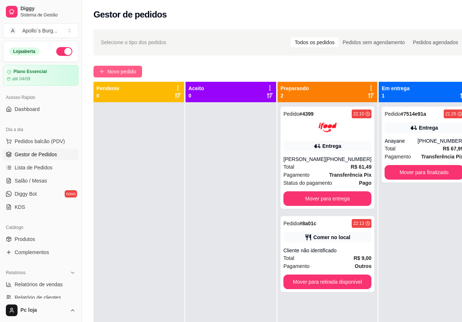
click at [131, 72] on span "Novo pedido" at bounding box center [121, 72] width 29 height 8
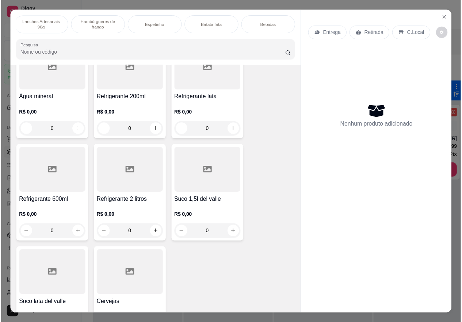
scroll to position [1498, 0]
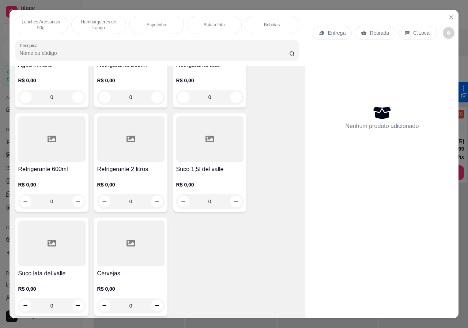
click at [450, 14] on icon "Close" at bounding box center [451, 17] width 6 height 6
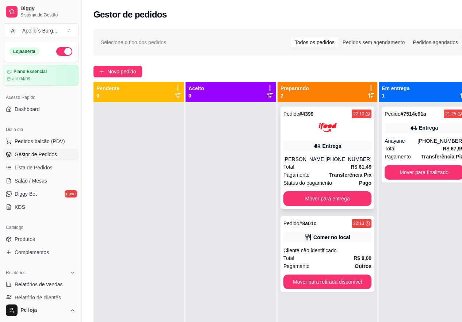
click at [326, 148] on div "Entrega" at bounding box center [332, 146] width 19 height 7
click at [319, 162] on div "[PERSON_NAME]" at bounding box center [305, 159] width 42 height 7
click at [344, 281] on button "Mover para retirada disponível" at bounding box center [328, 282] width 88 height 15
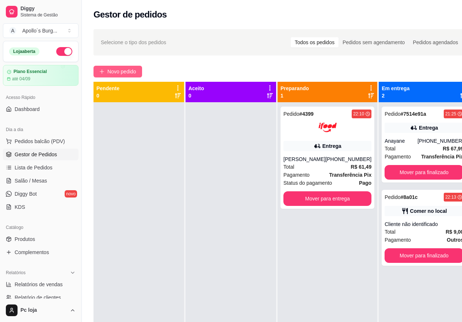
click at [121, 69] on span "Novo pedido" at bounding box center [121, 72] width 29 height 8
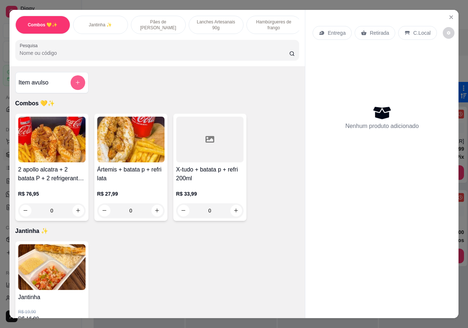
click at [75, 84] on icon "add-separate-item" at bounding box center [77, 82] width 5 height 5
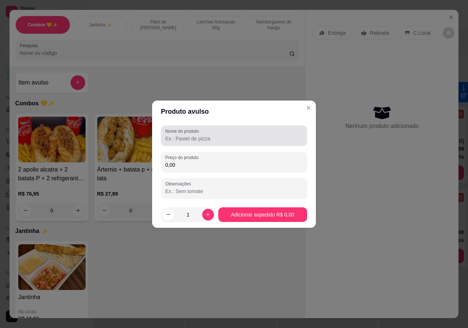
click at [225, 139] on input "Nome do produto" at bounding box center [233, 138] width 137 height 7
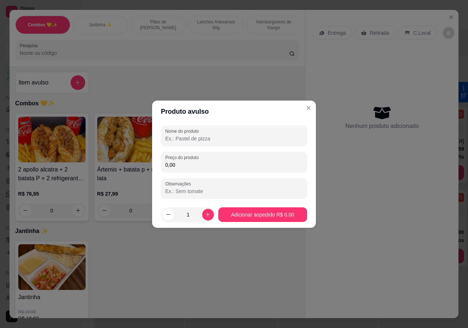
click at [199, 141] on input "Nome do produto" at bounding box center [233, 138] width 137 height 7
type input "p"
click at [173, 139] on input "petgateau" at bounding box center [233, 138] width 137 height 7
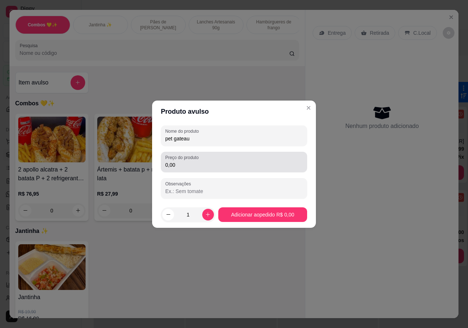
type input "pet gateau"
drag, startPoint x: 181, startPoint y: 160, endPoint x: 180, endPoint y: 166, distance: 5.9
click at [180, 165] on div "Preço do produto 0,00" at bounding box center [234, 162] width 146 height 20
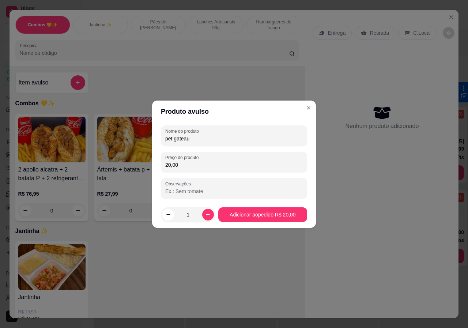
type input "20,00"
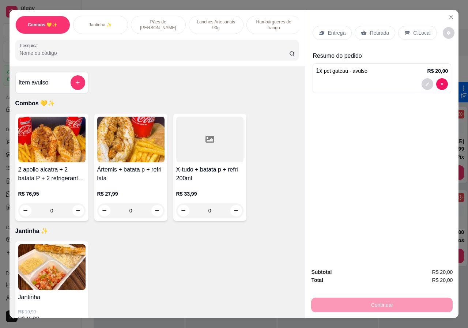
click at [375, 31] on p "Retirada" at bounding box center [379, 32] width 19 height 7
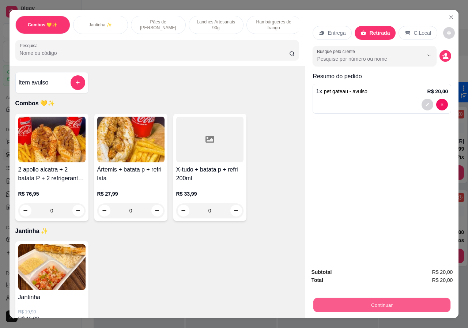
click at [392, 301] on button "Continuar" at bounding box center [381, 305] width 137 height 14
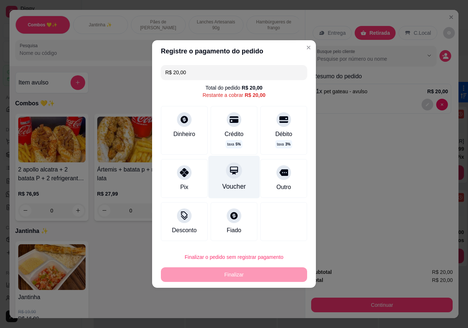
click at [242, 175] on div "Voucher" at bounding box center [234, 177] width 52 height 43
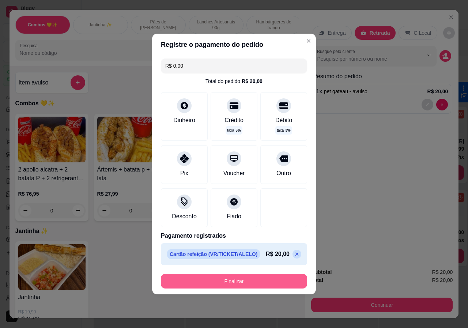
click at [255, 279] on button "Finalizar" at bounding box center [234, 281] width 146 height 15
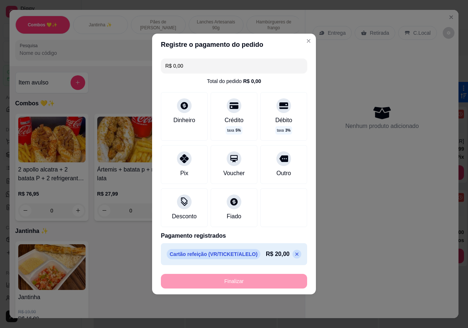
type input "-R$ 20,00"
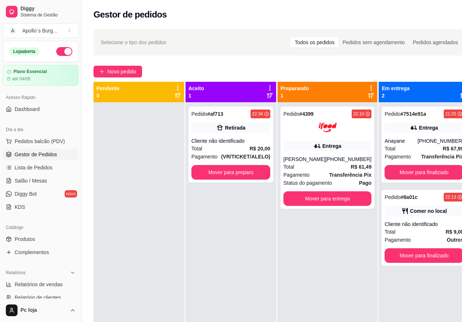
scroll to position [117, 0]
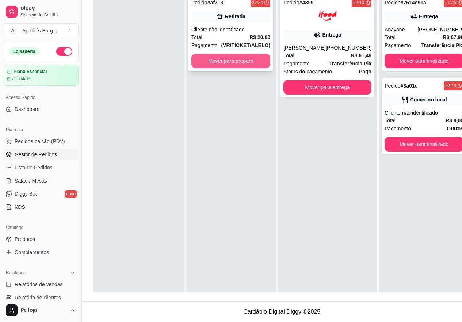
click at [236, 54] on button "Mover para preparo" at bounding box center [231, 61] width 79 height 15
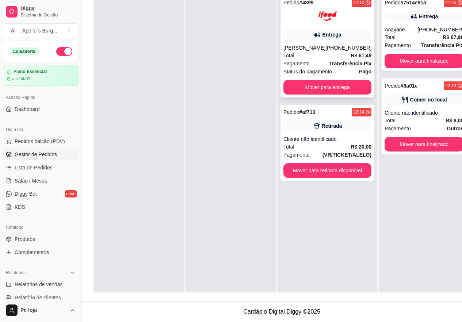
click at [324, 60] on div "Pagamento Transferência Pix" at bounding box center [328, 64] width 88 height 8
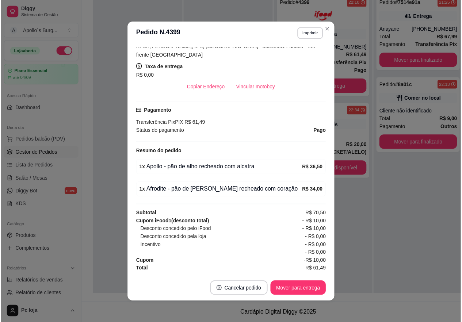
scroll to position [1, 0]
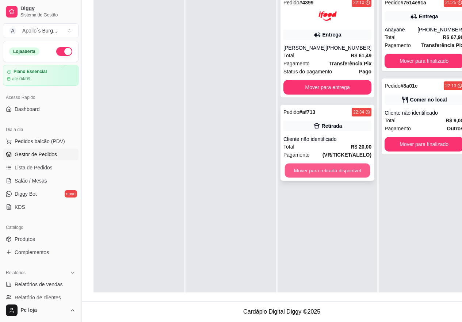
click at [346, 170] on button "Mover para retirada disponível" at bounding box center [328, 171] width 86 height 14
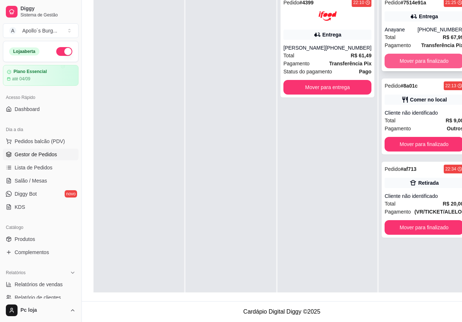
click at [407, 58] on button "Mover para finalizado" at bounding box center [424, 61] width 79 height 15
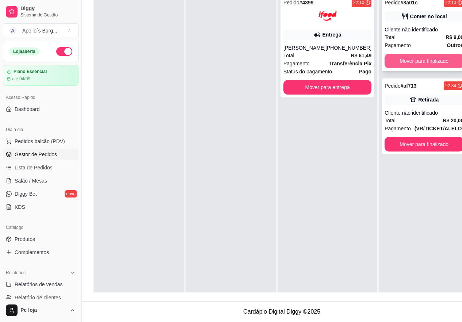
click at [409, 60] on button "Mover para finalizado" at bounding box center [424, 61] width 79 height 15
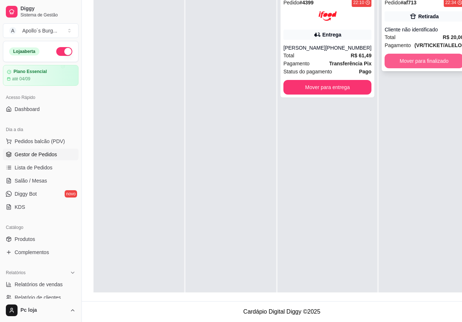
click at [409, 60] on button "Mover para finalizado" at bounding box center [424, 61] width 79 height 15
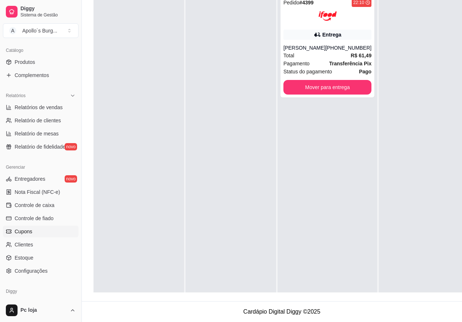
scroll to position [183, 0]
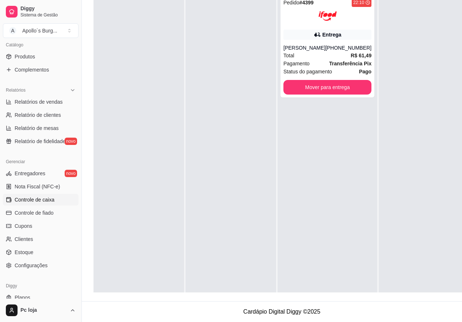
click at [41, 197] on span "Controle de caixa" at bounding box center [35, 199] width 40 height 7
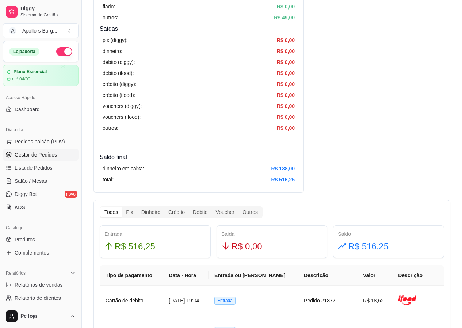
click at [44, 153] on span "Gestor de Pedidos" at bounding box center [36, 154] width 42 height 7
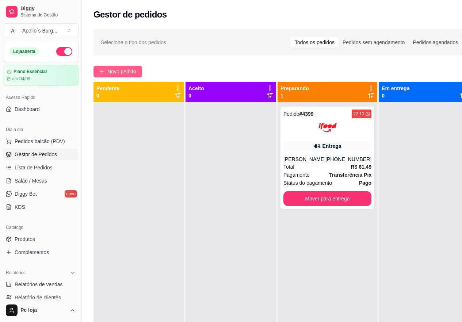
click at [130, 74] on span "Novo pedido" at bounding box center [121, 72] width 29 height 8
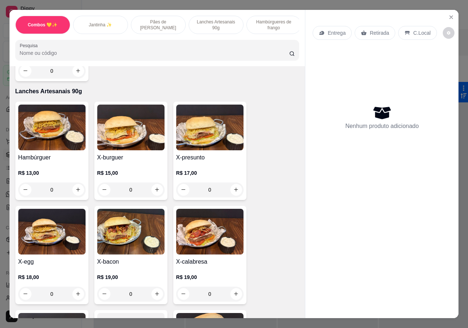
scroll to position [512, 0]
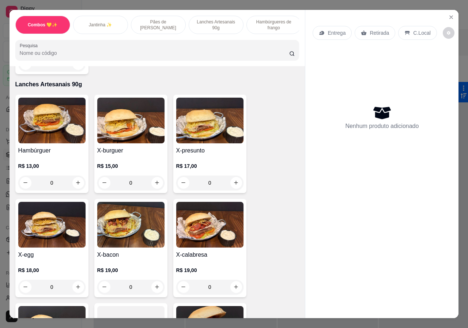
click at [155, 281] on div "0" at bounding box center [130, 287] width 67 height 15
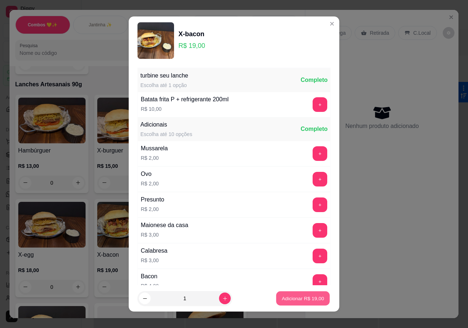
click at [302, 304] on button "Adicionar R$ 19,00" at bounding box center [303, 298] width 54 height 14
type input "1"
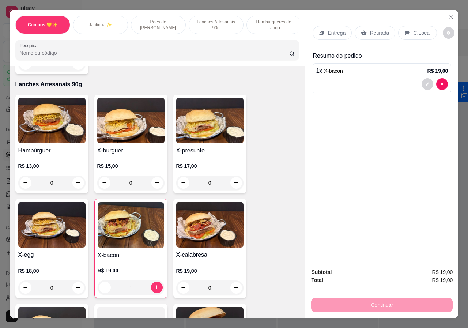
click at [75, 177] on div "0" at bounding box center [51, 182] width 67 height 15
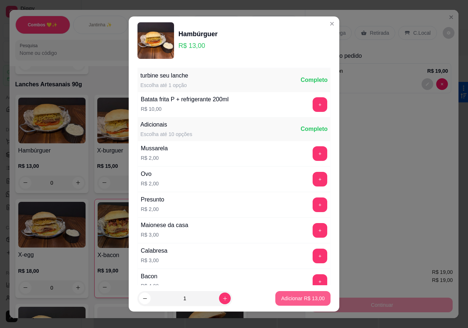
click at [281, 296] on p "Adicionar R$ 13,00" at bounding box center [303, 298] width 44 height 7
type input "1"
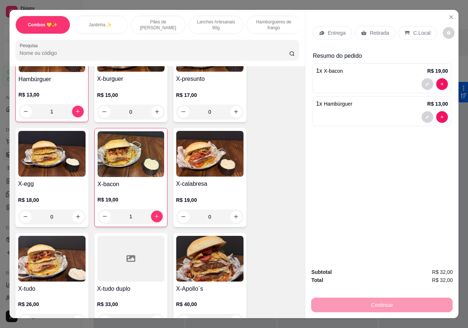
scroll to position [622, 0]
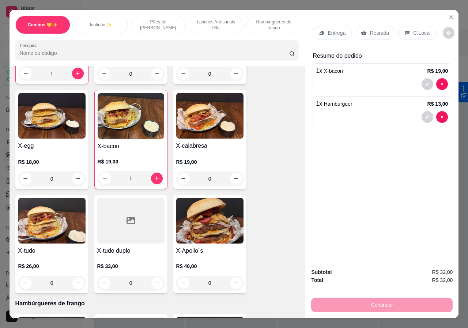
click at [78, 276] on div "0" at bounding box center [51, 283] width 67 height 15
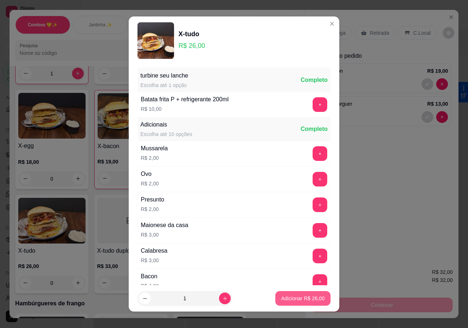
click at [289, 296] on p "Adicionar R$ 26,00" at bounding box center [303, 298] width 44 height 7
type input "1"
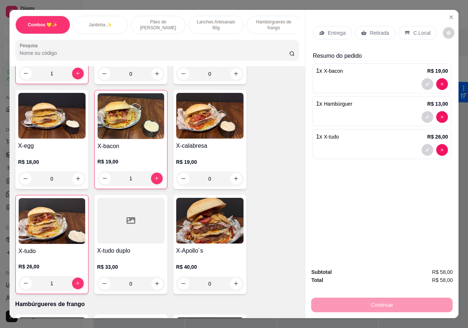
click at [373, 29] on p "Retirada" at bounding box center [379, 32] width 19 height 7
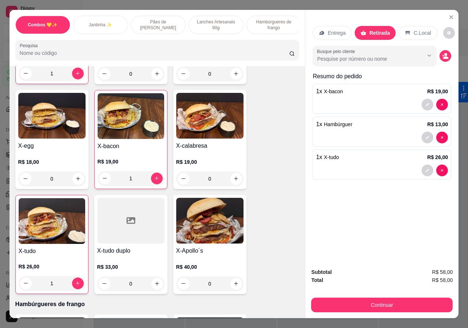
click at [390, 296] on div "Continuar" at bounding box center [381, 304] width 141 height 16
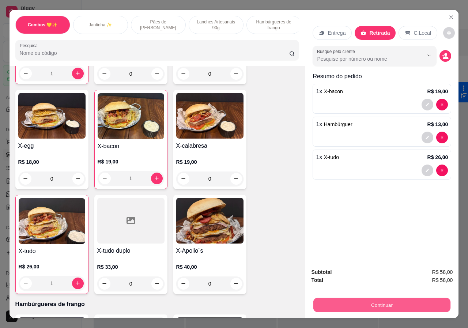
click at [390, 299] on button "Continuar" at bounding box center [381, 305] width 137 height 14
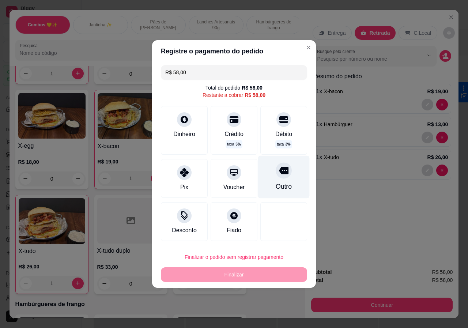
click at [279, 185] on div "Outro" at bounding box center [284, 187] width 16 height 10
type input "R$ 0,00"
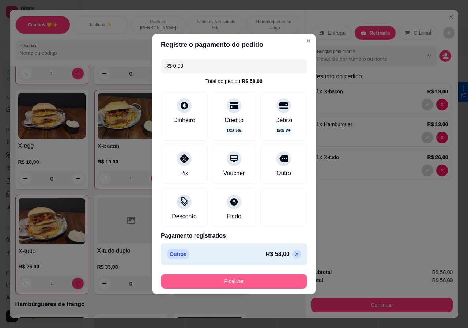
click at [268, 277] on button "Finalizar" at bounding box center [234, 281] width 146 height 15
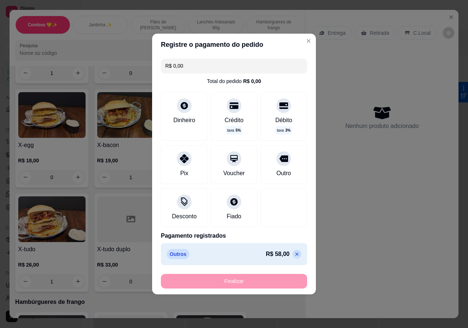
type input "0"
type input "-R$ 58,00"
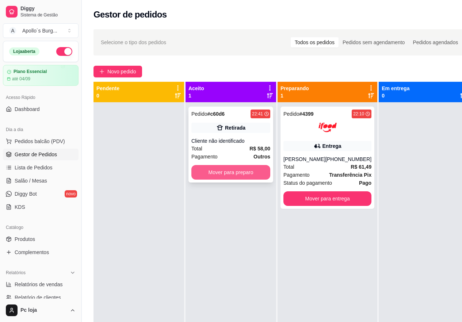
click at [252, 170] on button "Mover para preparo" at bounding box center [231, 172] width 79 height 15
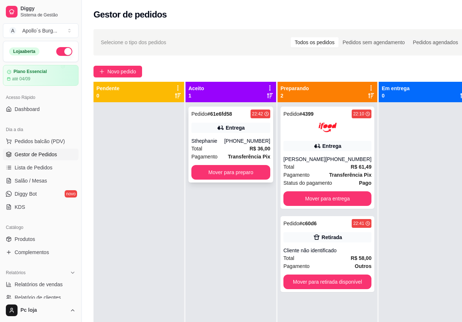
click at [233, 171] on button "Mover para preparo" at bounding box center [231, 172] width 79 height 15
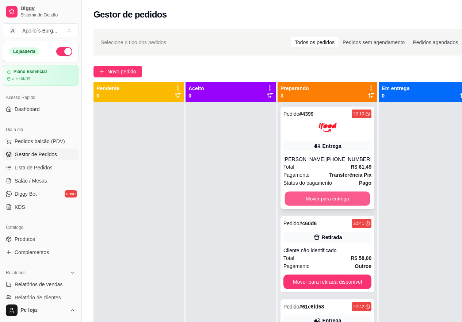
click at [351, 195] on button "Mover para entrega" at bounding box center [328, 199] width 86 height 14
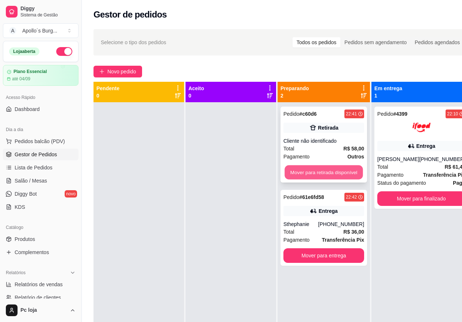
click at [325, 169] on button "Mover para retirada disponível" at bounding box center [324, 173] width 78 height 14
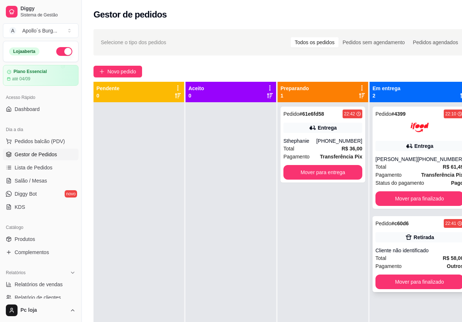
click at [411, 244] on div "Pedido # c60d6 22:41 Retirada Cliente não identificado Total R$ 58,00 Pagamento…" at bounding box center [420, 254] width 94 height 76
click at [340, 134] on div "Pedido # 61e6fd58 22:42 Entrega Sthephanie [PHONE_NUMBER] Total R$ 36,00 Pagame…" at bounding box center [323, 145] width 85 height 76
click at [414, 231] on div "Pedido # c60d6 22:41 Retirada Cliente não identificado Total R$ 58,00 Pagamento…" at bounding box center [420, 254] width 94 height 76
click at [323, 154] on div "Pagamento Transferência Pix" at bounding box center [323, 157] width 79 height 8
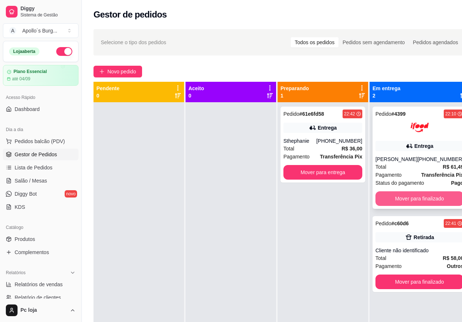
click at [420, 199] on button "Mover para finalizado" at bounding box center [420, 199] width 88 height 15
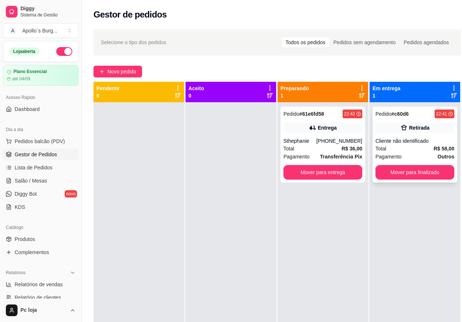
click at [411, 138] on div "Cliente não identificado" at bounding box center [415, 140] width 79 height 7
click at [347, 143] on div "[PHONE_NUMBER]" at bounding box center [340, 140] width 46 height 7
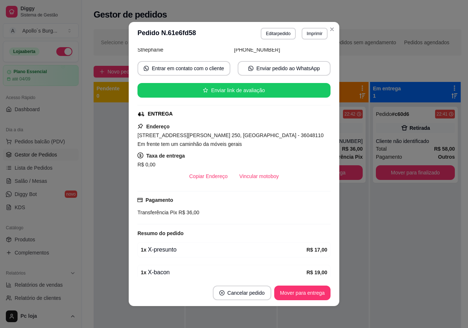
scroll to position [73, 0]
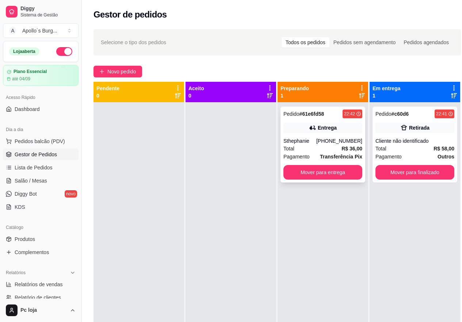
click at [334, 128] on div "Entrega" at bounding box center [327, 127] width 19 height 7
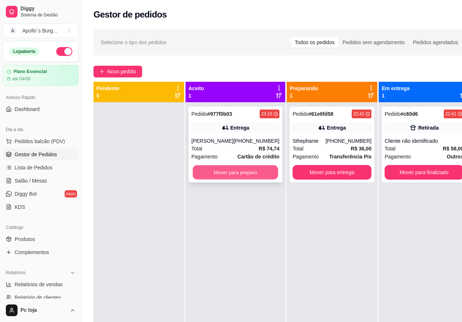
click at [258, 180] on button "Mover para preparo" at bounding box center [236, 173] width 86 height 14
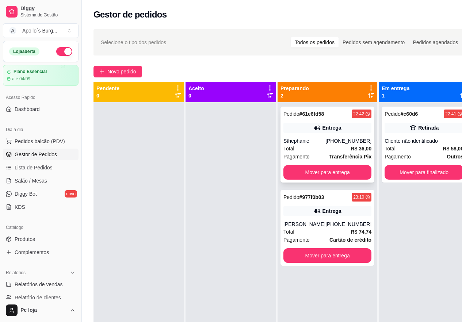
click at [323, 147] on div "Total R$ 36,00" at bounding box center [328, 149] width 88 height 8
click at [314, 143] on div "Sthephanie" at bounding box center [305, 140] width 42 height 7
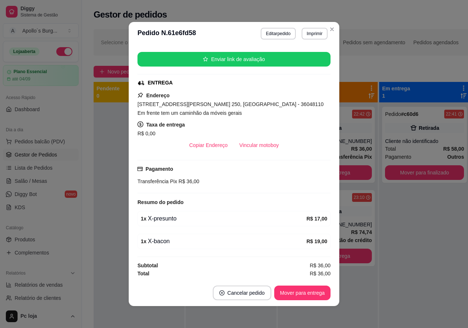
scroll to position [87, 0]
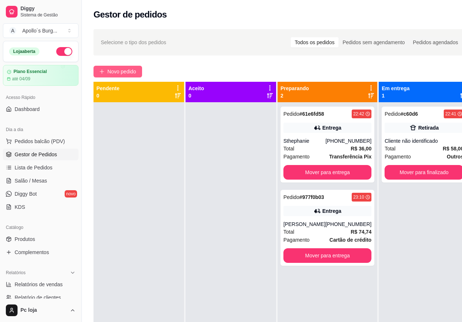
click at [121, 69] on span "Novo pedido" at bounding box center [121, 72] width 29 height 8
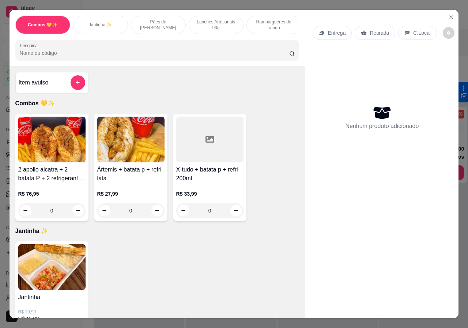
click at [217, 20] on p "Lanches Artesanais 90g" at bounding box center [216, 25] width 42 height 12
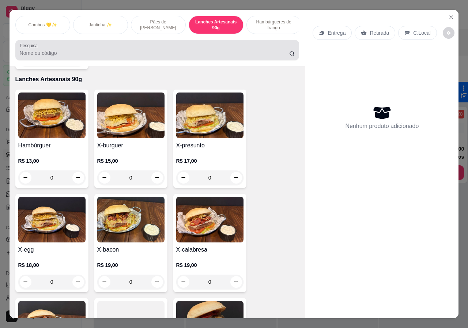
scroll to position [16, 0]
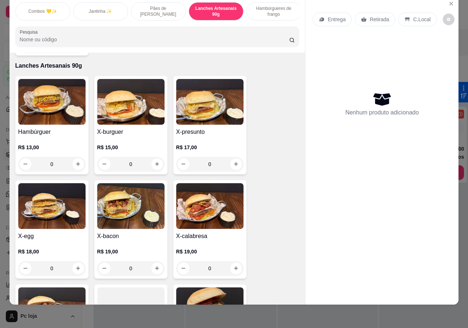
click at [74, 157] on div "0" at bounding box center [51, 164] width 67 height 15
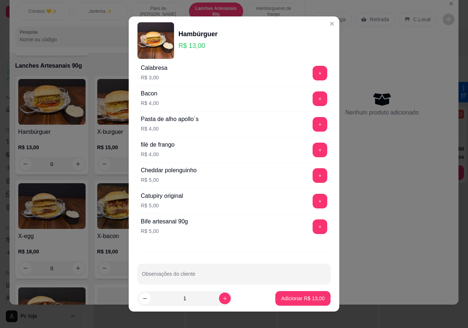
scroll to position [192, 0]
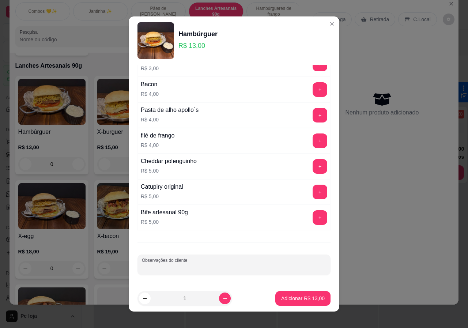
click at [222, 269] on input "Observações do cliente" at bounding box center [234, 267] width 184 height 7
type input "sem batata"
click at [303, 300] on p "Adicionar R$ 13,00" at bounding box center [303, 298] width 42 height 7
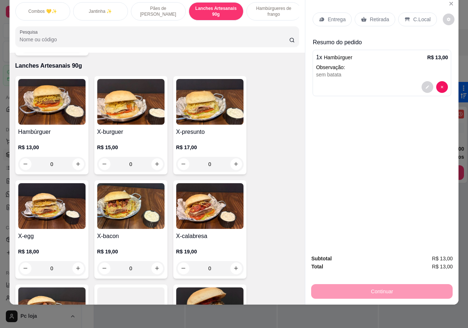
click at [151, 157] on div "0" at bounding box center [130, 164] width 67 height 15
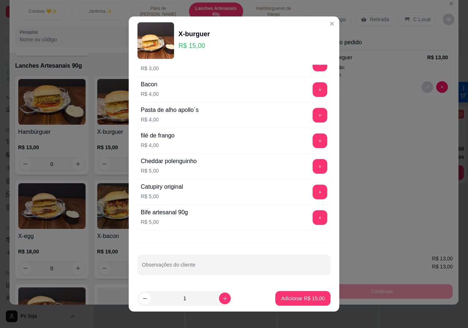
scroll to position [7, 0]
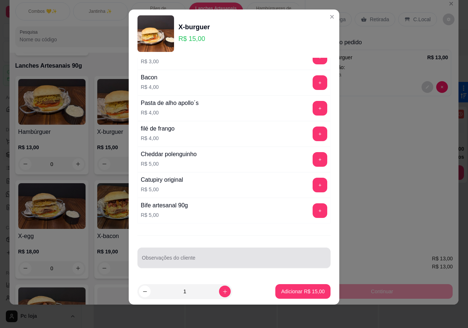
click at [200, 262] on input "Observações do cliente" at bounding box center [234, 260] width 184 height 7
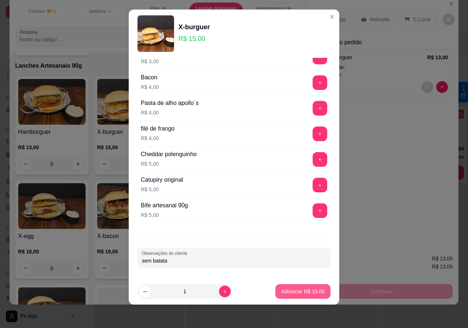
type input "sem batata"
click at [312, 290] on p "Adicionar R$ 15,00" at bounding box center [303, 291] width 42 height 7
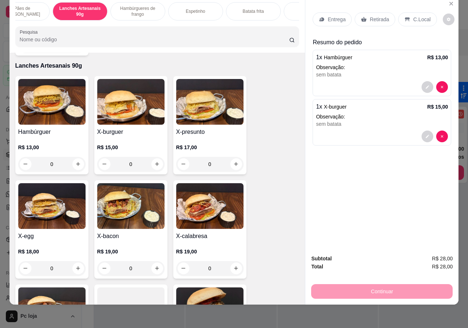
scroll to position [0, 175]
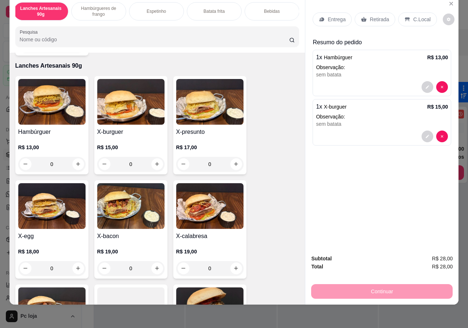
click at [268, 8] on p "Bebidas" at bounding box center [272, 11] width 16 height 6
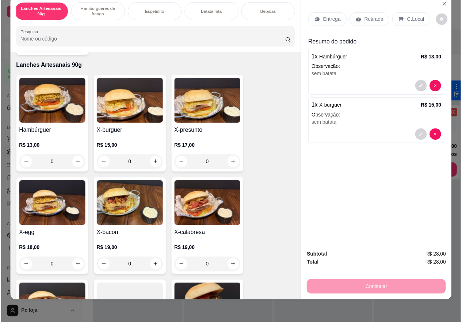
scroll to position [1418, 0]
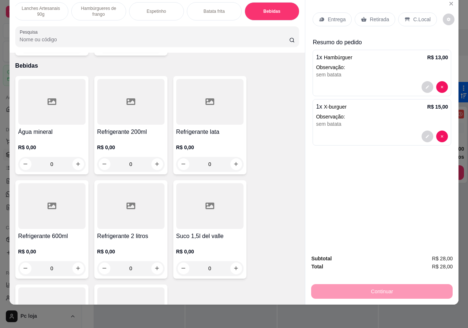
click at [39, 232] on h4 "Refrigerante 600ml" at bounding box center [51, 236] width 67 height 9
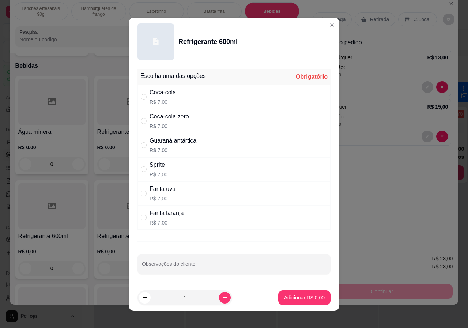
click at [150, 99] on p "R$ 7,00" at bounding box center [163, 101] width 26 height 7
radio input "true"
click at [295, 293] on button "Adicionar R$ 7,00" at bounding box center [304, 297] width 51 height 14
type input "1"
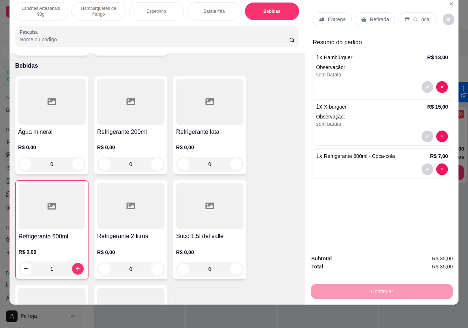
click at [418, 16] on p "C.Local" at bounding box center [421, 19] width 17 height 7
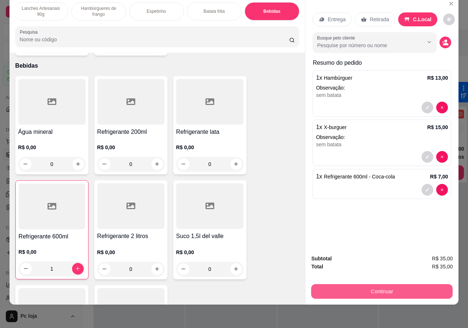
click at [343, 288] on button "Continuar" at bounding box center [381, 291] width 141 height 15
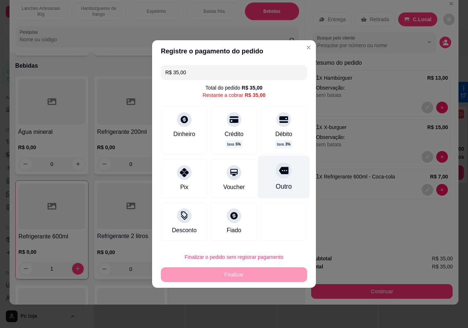
click at [274, 192] on div "Outro" at bounding box center [284, 177] width 52 height 43
type input "R$ 0,00"
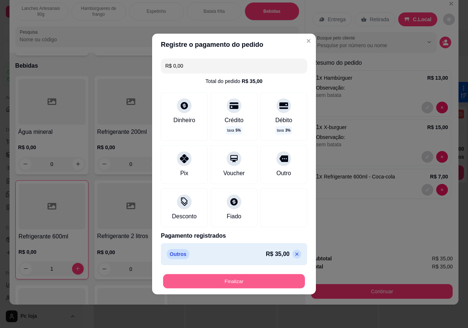
click at [219, 283] on button "Finalizar" at bounding box center [234, 281] width 142 height 14
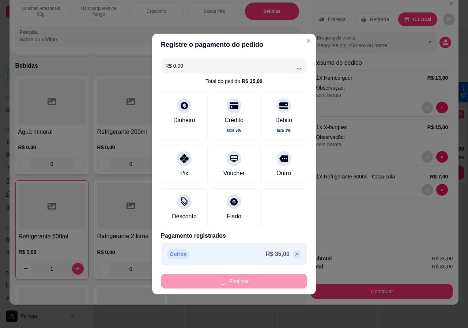
type input "0"
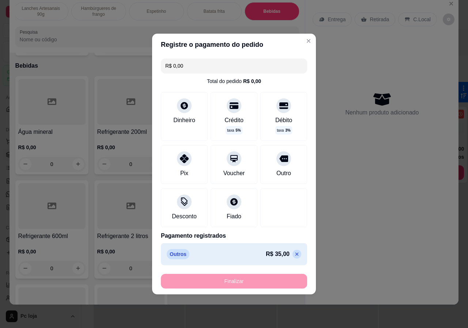
type input "-R$ 35,00"
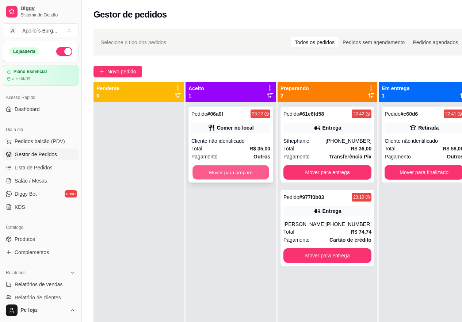
click at [211, 170] on button "Mover para preparo" at bounding box center [231, 173] width 77 height 14
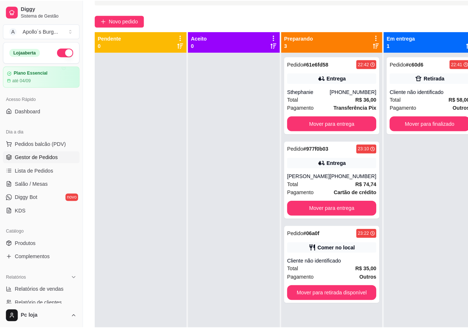
scroll to position [7, 0]
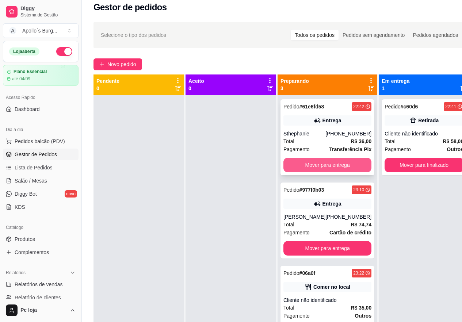
click at [303, 169] on button "Mover para entrega" at bounding box center [328, 165] width 88 height 15
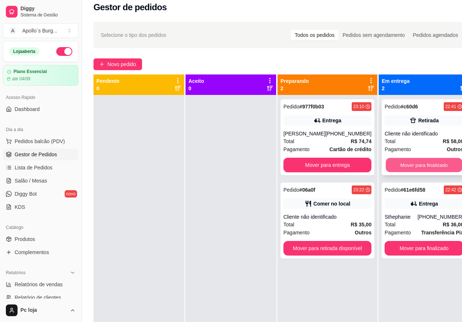
click at [430, 164] on button "Mover para finalizado" at bounding box center [424, 165] width 77 height 14
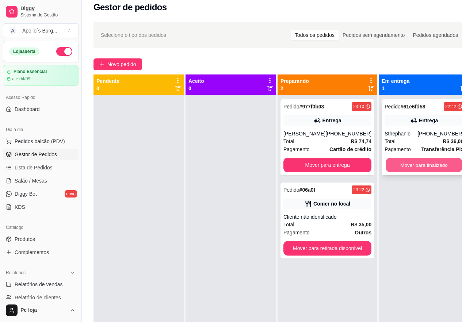
click at [406, 166] on button "Mover para finalizado" at bounding box center [424, 165] width 77 height 14
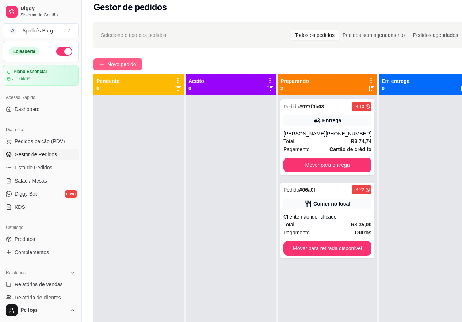
click at [123, 62] on span "Novo pedido" at bounding box center [121, 64] width 29 height 8
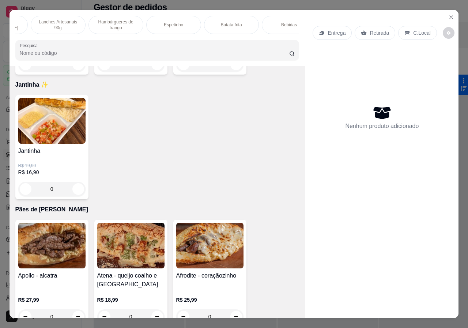
scroll to position [0, 175]
click at [279, 26] on div "Bebidas" at bounding box center [272, 25] width 55 height 18
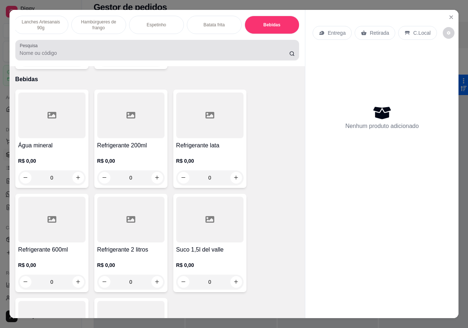
scroll to position [16, 0]
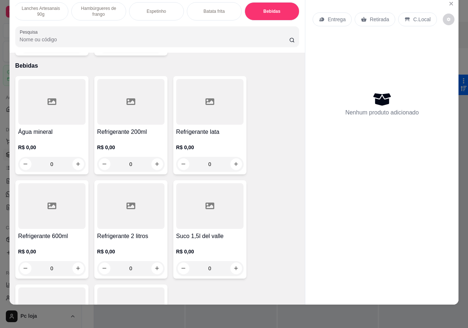
click at [155, 261] on div "0" at bounding box center [130, 268] width 67 height 15
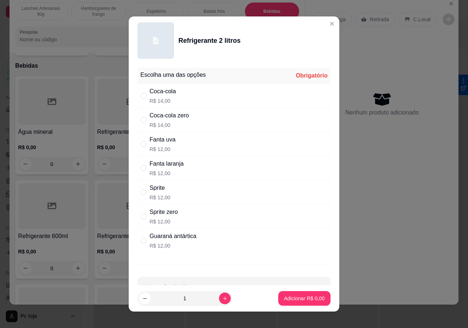
click at [162, 96] on div "Coca-cola R$ 14,00" at bounding box center [163, 96] width 26 height 18
radio input "true"
click at [301, 301] on p "Adicionar R$ 14,00" at bounding box center [303, 298] width 44 height 7
type input "1"
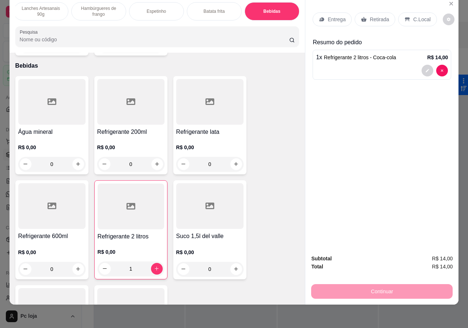
click at [375, 16] on p "Retirada" at bounding box center [379, 19] width 19 height 7
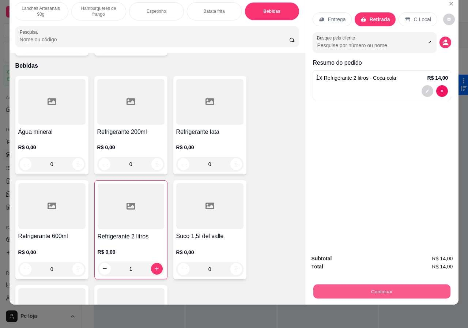
click at [401, 284] on button "Continuar" at bounding box center [381, 291] width 137 height 14
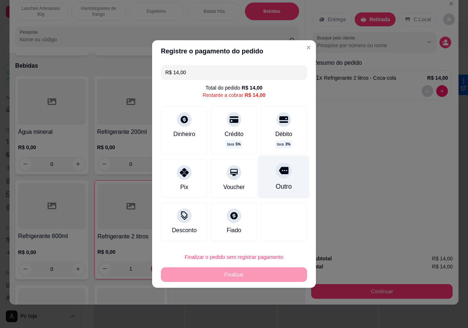
click at [279, 175] on icon at bounding box center [284, 171] width 10 height 10
type input "R$ 0,00"
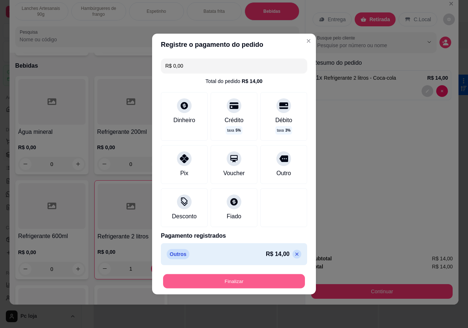
click at [258, 283] on button "Finalizar" at bounding box center [234, 281] width 142 height 14
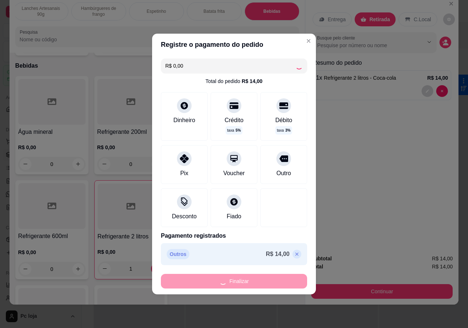
type input "0"
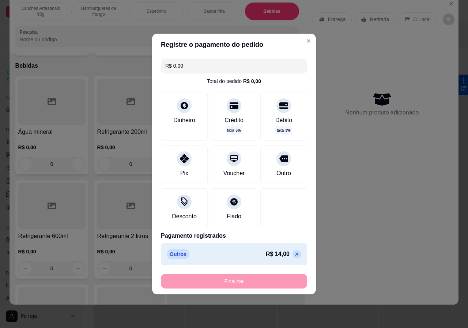
type input "-R$ 14,00"
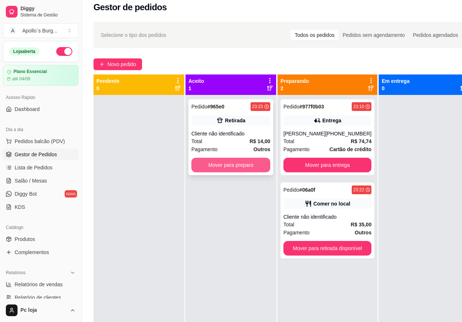
click at [258, 162] on button "Mover para preparo" at bounding box center [231, 165] width 79 height 15
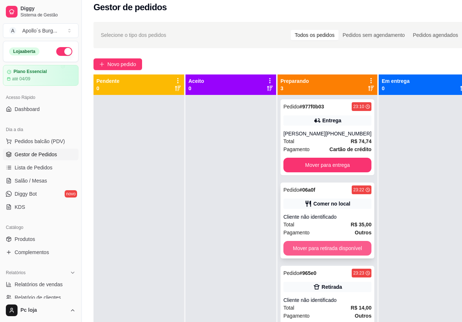
click at [347, 256] on button "Mover para retirada disponível" at bounding box center [328, 248] width 88 height 15
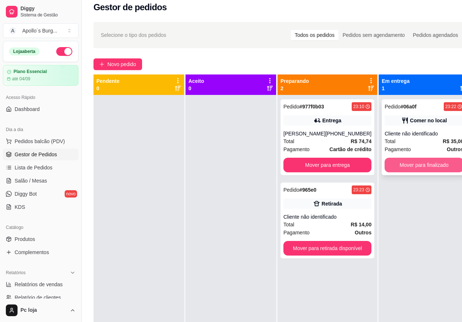
click at [401, 165] on button "Mover para finalizado" at bounding box center [424, 165] width 79 height 15
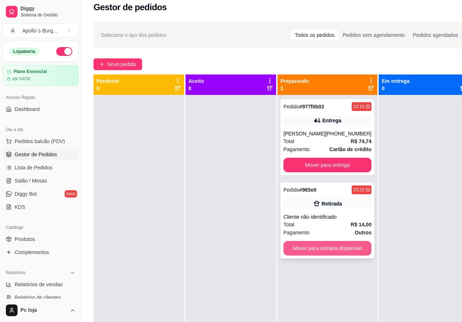
click at [347, 253] on button "Mover para retirada disponível" at bounding box center [328, 248] width 88 height 15
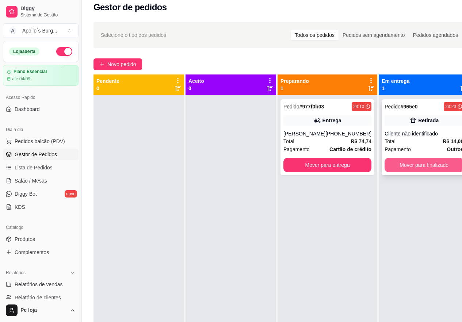
click at [411, 166] on button "Mover para finalizado" at bounding box center [424, 165] width 79 height 15
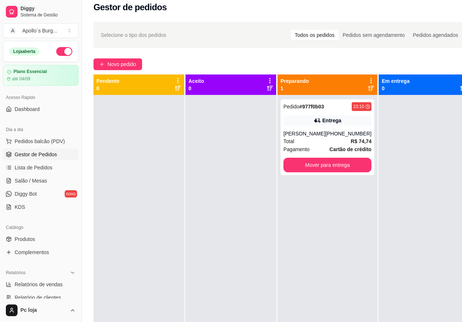
drag, startPoint x: 234, startPoint y: 28, endPoint x: 219, endPoint y: 67, distance: 41.6
click at [219, 37] on div "Selecione o tipo dos pedidos Todos os pedidos Pedidos sem agendamento Pedidos a…" at bounding box center [282, 35] width 362 height 12
click at [136, 62] on span "Novo pedido" at bounding box center [121, 64] width 29 height 8
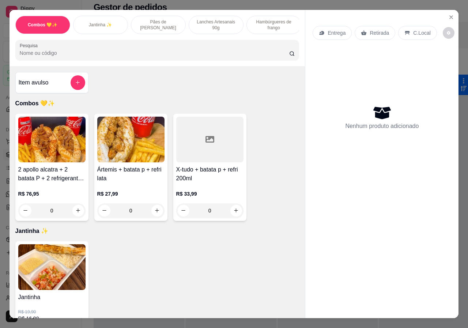
scroll to position [0, 175]
click at [257, 20] on div "Bebidas" at bounding box center [272, 25] width 55 height 18
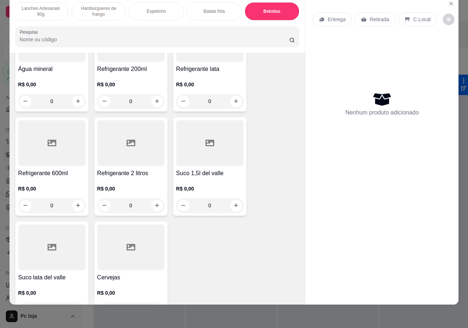
scroll to position [1491, 0]
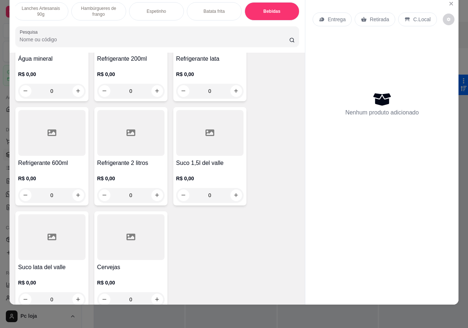
click at [156, 292] on div "0" at bounding box center [130, 299] width 67 height 15
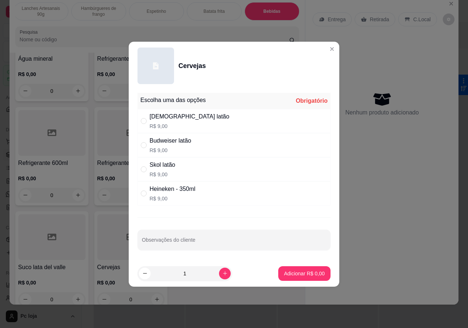
click at [163, 127] on p "R$ 9,00" at bounding box center [190, 125] width 80 height 7
radio input "true"
click at [296, 273] on p "Adicionar R$ 9,00" at bounding box center [304, 273] width 41 height 7
type input "1"
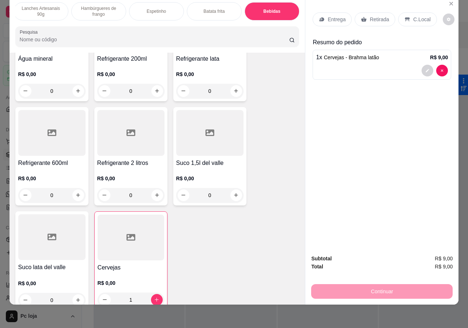
click at [370, 17] on p "Retirada" at bounding box center [379, 19] width 19 height 7
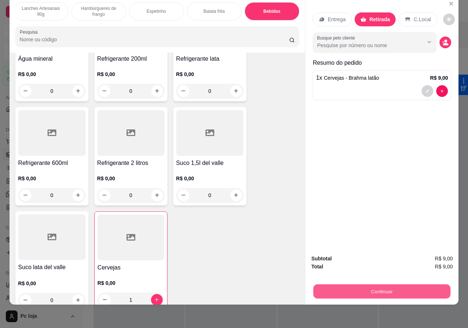
click at [380, 284] on button "Continuar" at bounding box center [381, 291] width 137 height 14
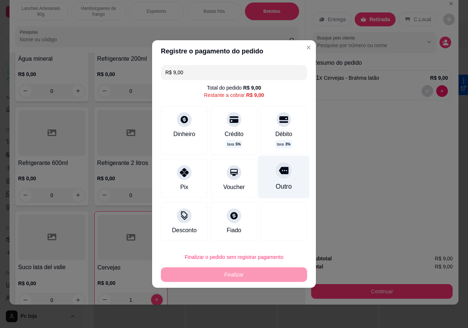
click at [273, 178] on div "Outro" at bounding box center [284, 177] width 52 height 43
type input "R$ 0,00"
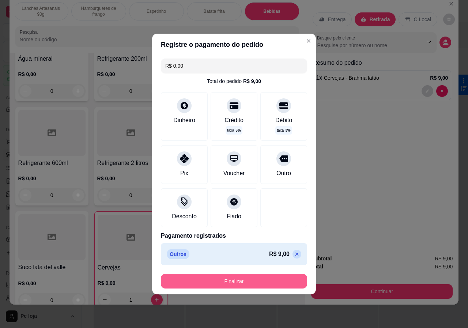
click at [256, 281] on button "Finalizar" at bounding box center [234, 281] width 146 height 15
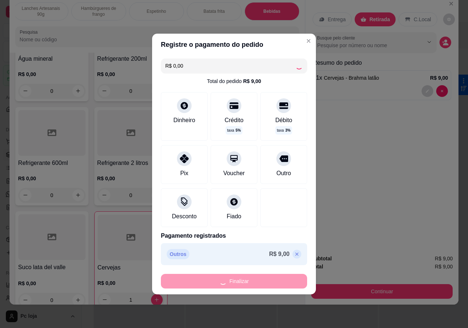
type input "0"
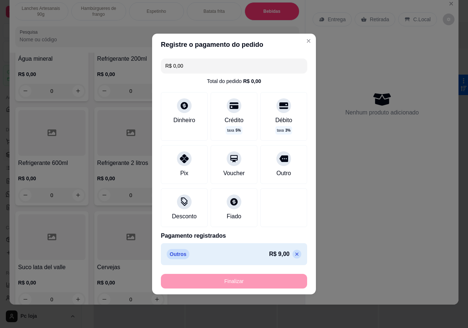
type input "-R$ 9,00"
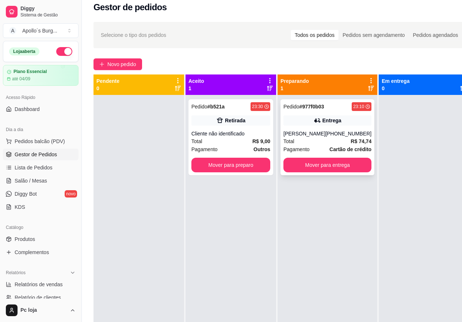
click at [322, 131] on div "[PERSON_NAME]" at bounding box center [305, 133] width 42 height 7
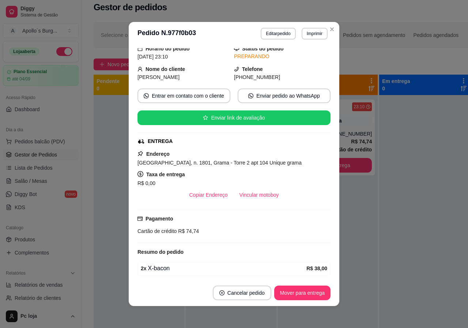
scroll to position [78, 0]
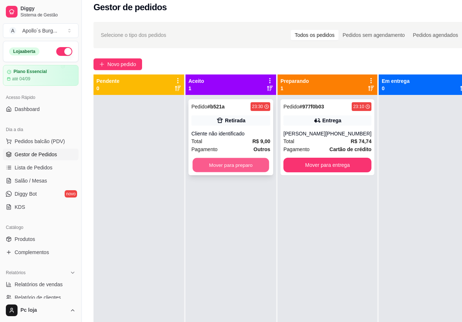
click at [228, 165] on button "Mover para preparo" at bounding box center [231, 165] width 77 height 14
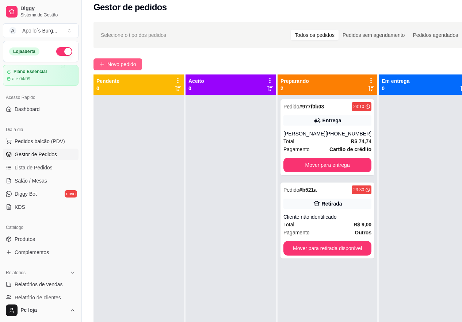
click at [113, 62] on span "Novo pedido" at bounding box center [121, 64] width 29 height 8
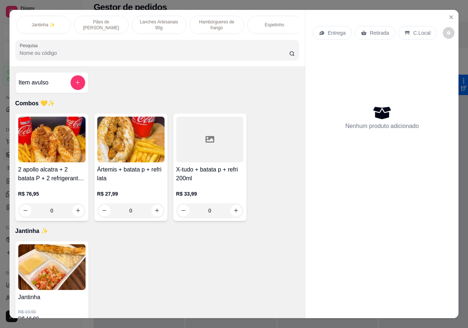
scroll to position [0, 132]
click at [83, 24] on p "Lanches Artesanais 90g" at bounding box center [84, 25] width 42 height 12
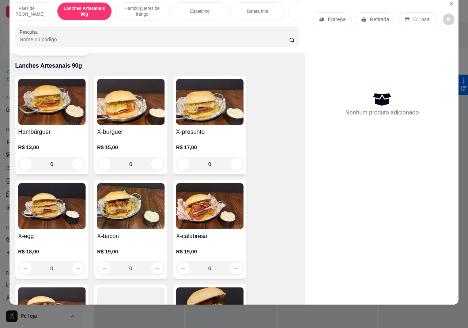
click at [129, 241] on div "R$ 19,00 0" at bounding box center [130, 258] width 67 height 35
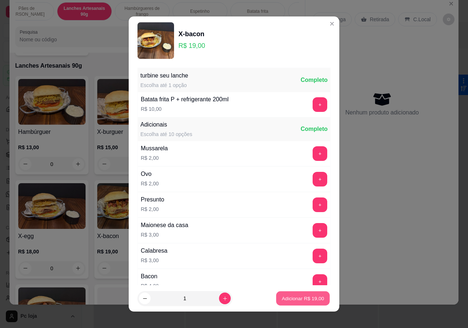
click at [282, 299] on p "Adicionar R$ 19,00" at bounding box center [303, 298] width 42 height 7
type input "1"
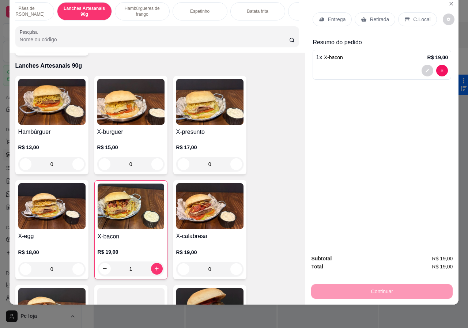
scroll to position [0, 175]
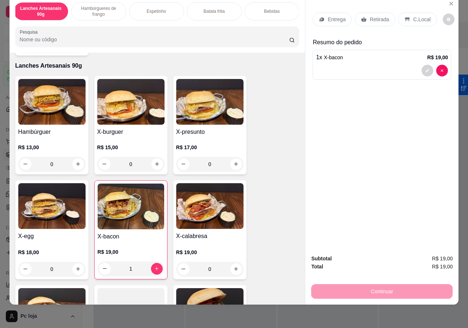
click at [270, 12] on div "Bebidas" at bounding box center [272, 11] width 55 height 18
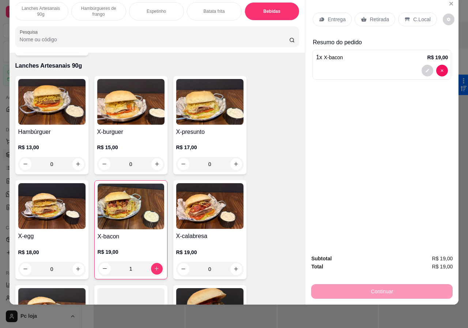
scroll to position [1419, 0]
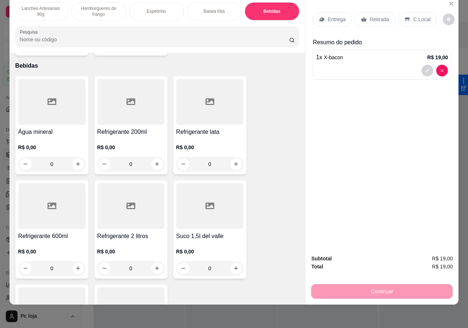
click at [128, 136] on div "R$ 0,00 0" at bounding box center [130, 153] width 67 height 35
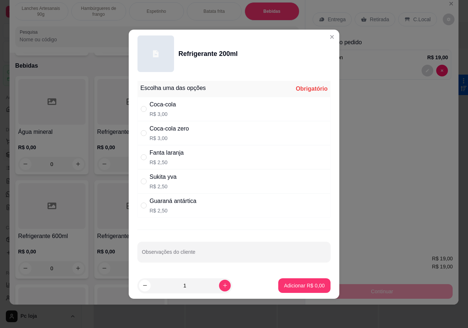
click at [174, 203] on div "Guaraná antártica" at bounding box center [173, 201] width 47 height 9
radio input "true"
click at [280, 286] on button "Adicionar R$ 2,50" at bounding box center [304, 285] width 52 height 15
type input "1"
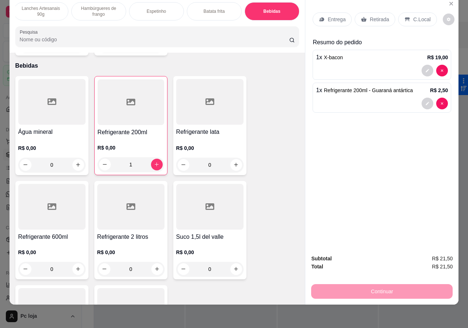
click at [378, 16] on p "Retirada" at bounding box center [379, 19] width 19 height 7
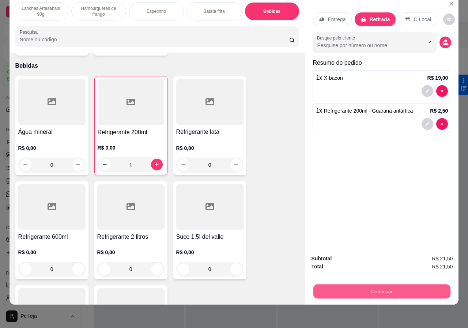
click at [369, 284] on button "Continuar" at bounding box center [381, 291] width 137 height 14
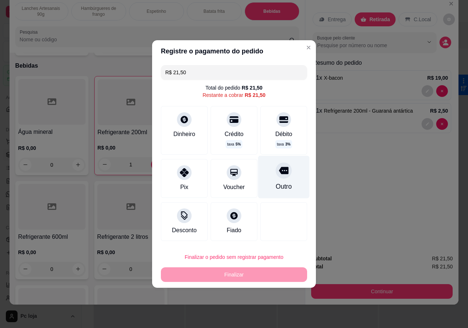
click at [285, 184] on div "Outro" at bounding box center [284, 187] width 16 height 10
type input "R$ 0,00"
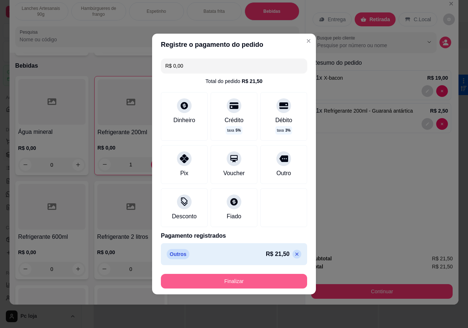
click at [244, 280] on button "Finalizar" at bounding box center [234, 281] width 146 height 15
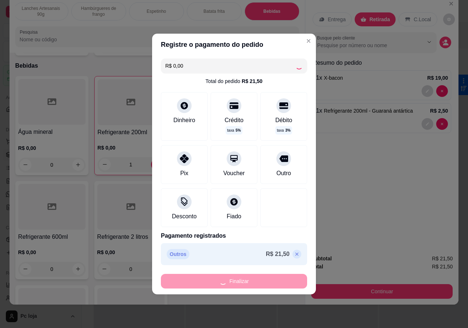
type input "0"
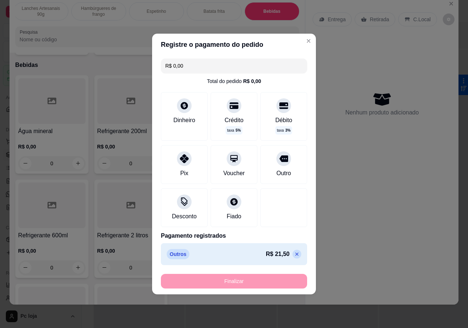
type input "-R$ 21,50"
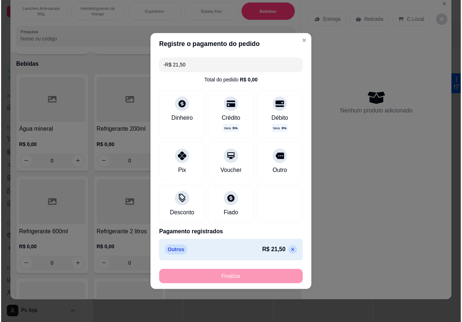
scroll to position [1418, 0]
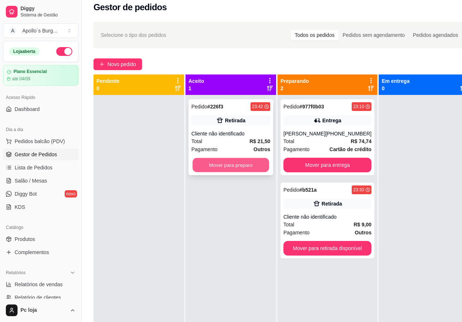
click at [250, 164] on button "Mover para preparo" at bounding box center [231, 165] width 77 height 14
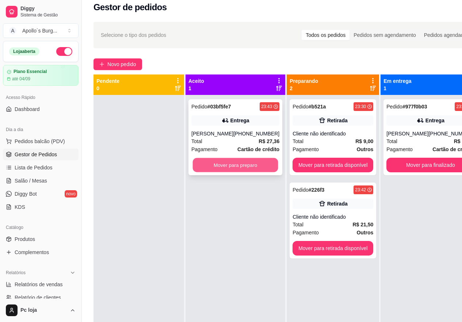
click at [210, 172] on button "Mover para preparo" at bounding box center [236, 165] width 86 height 14
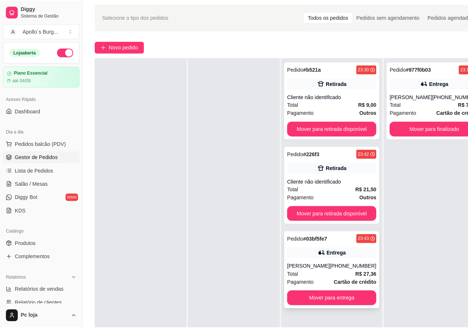
scroll to position [44, 0]
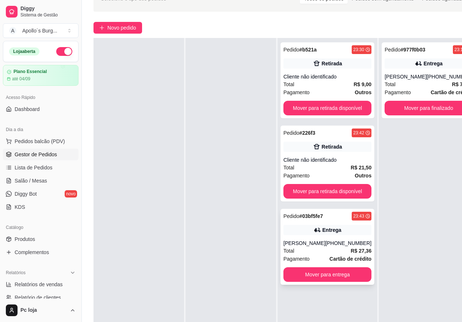
click at [326, 234] on div "Entrega" at bounding box center [332, 230] width 19 height 7
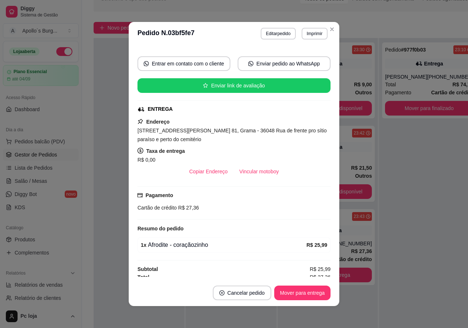
scroll to position [64, 0]
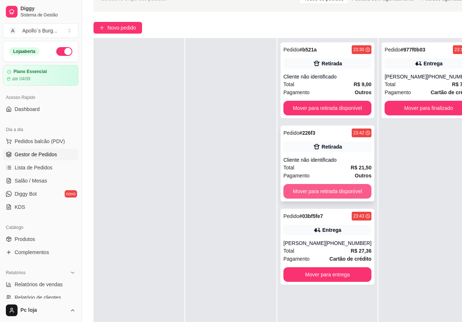
click at [342, 186] on button "Mover para retirada disponível" at bounding box center [328, 191] width 88 height 15
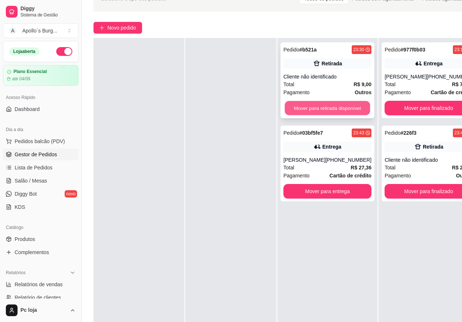
click at [348, 110] on button "Mover para retirada disponível" at bounding box center [328, 108] width 86 height 14
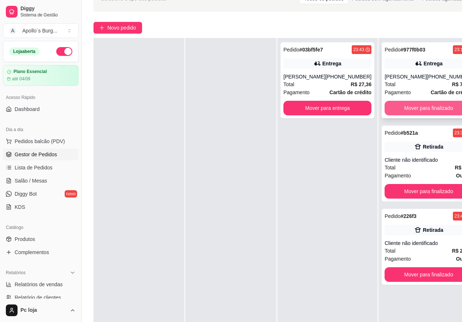
click at [412, 113] on button "Mover para finalizado" at bounding box center [429, 108] width 88 height 15
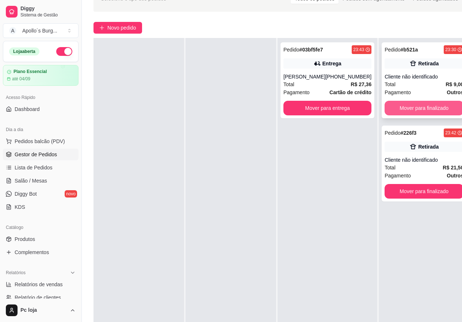
click at [415, 112] on button "Mover para finalizado" at bounding box center [424, 108] width 79 height 15
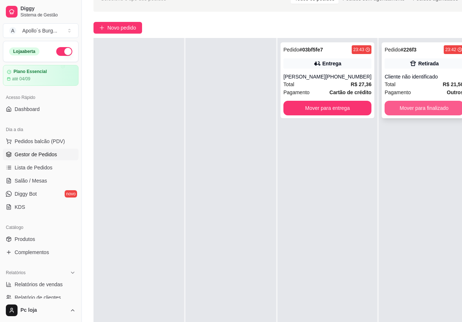
click at [415, 111] on button "Mover para finalizado" at bounding box center [424, 108] width 79 height 15
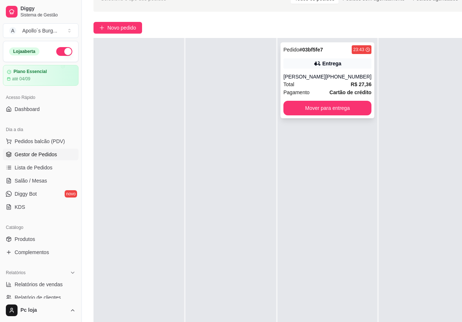
click at [336, 88] on div "Total R$ 27,36" at bounding box center [328, 84] width 88 height 8
click at [344, 80] on div "[PHONE_NUMBER]" at bounding box center [349, 76] width 46 height 7
click at [337, 116] on button "Mover para entrega" at bounding box center [328, 108] width 88 height 15
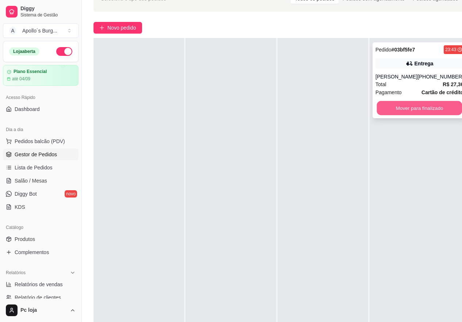
click at [421, 115] on button "Mover para finalizado" at bounding box center [420, 108] width 86 height 14
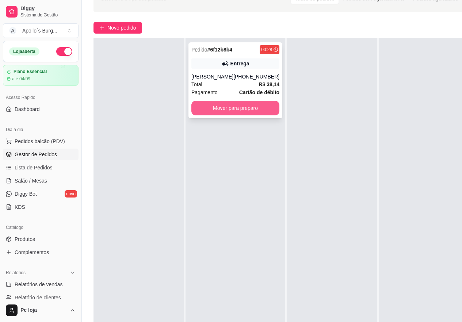
click at [257, 105] on button "Mover para preparo" at bounding box center [236, 108] width 88 height 15
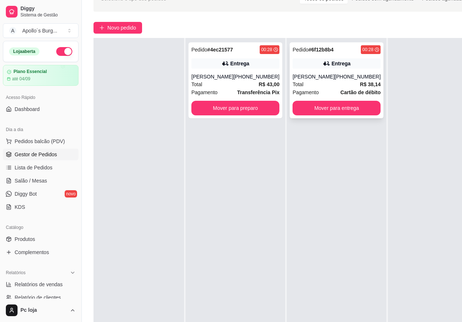
click at [337, 71] on div "Pedido # 6f12b8b4 00:28 Entrega [PERSON_NAME] [PHONE_NUMBER] Total R$ 38,14 Pag…" at bounding box center [337, 80] width 94 height 76
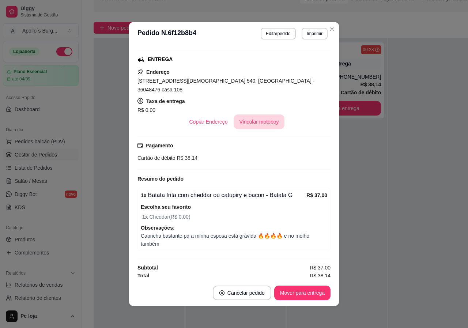
scroll to position [113, 0]
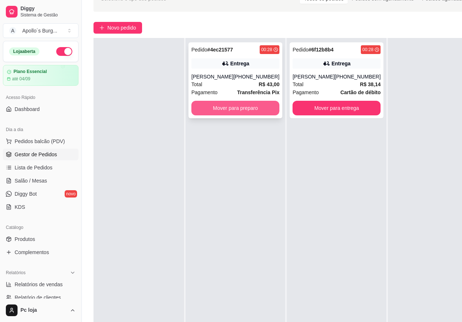
click at [243, 109] on button "Mover para preparo" at bounding box center [236, 108] width 88 height 15
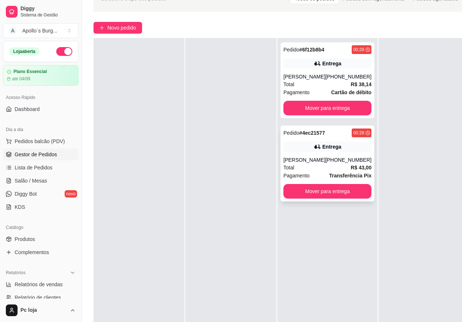
click at [336, 141] on div "Pedido # 4ec21577 00:28 Entrega [PERSON_NAME] [PHONE_NUMBER] Total R$ 43,00 Pag…" at bounding box center [328, 164] width 94 height 76
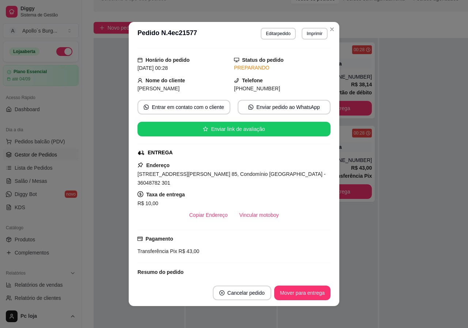
scroll to position [37, 0]
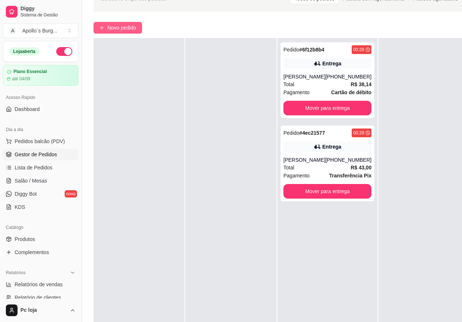
click at [124, 32] on button "Novo pedido" at bounding box center [118, 28] width 49 height 12
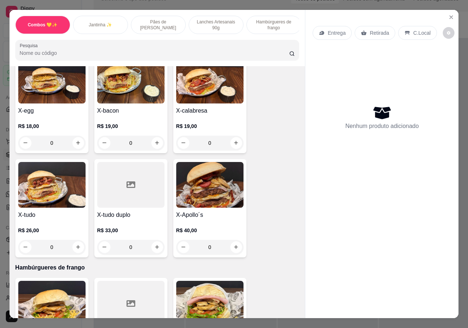
scroll to position [658, 0]
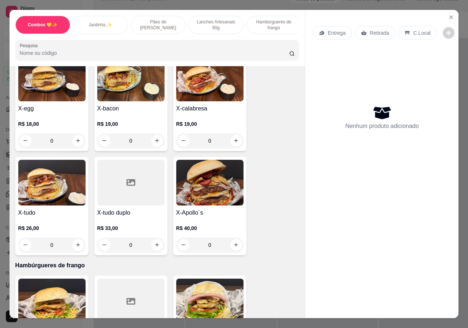
click at [80, 240] on div "0" at bounding box center [51, 245] width 67 height 15
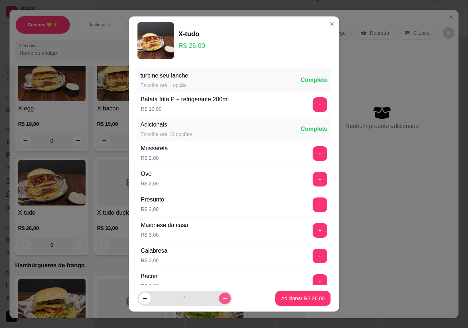
click at [219, 294] on button "increase-product-quantity" at bounding box center [225, 298] width 12 height 12
type input "2"
click at [305, 295] on p "Adicionar R$ 52,00" at bounding box center [303, 298] width 42 height 7
type input "2"
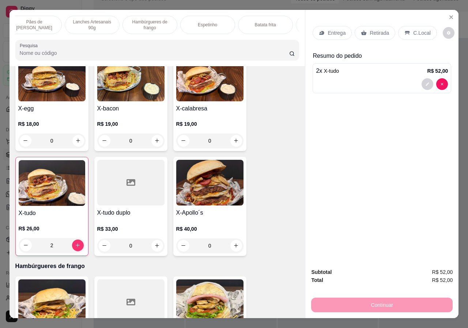
scroll to position [0, 175]
click at [278, 26] on div "Bebidas" at bounding box center [272, 25] width 55 height 18
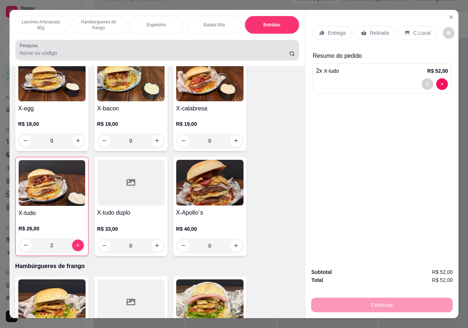
scroll to position [16, 0]
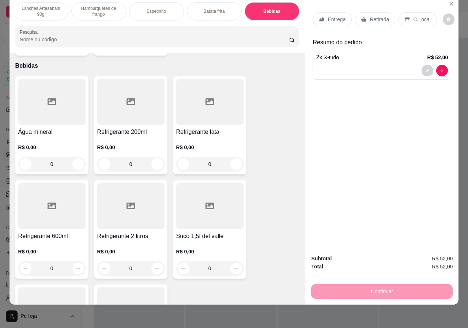
click at [74, 261] on div "0" at bounding box center [51, 268] width 67 height 15
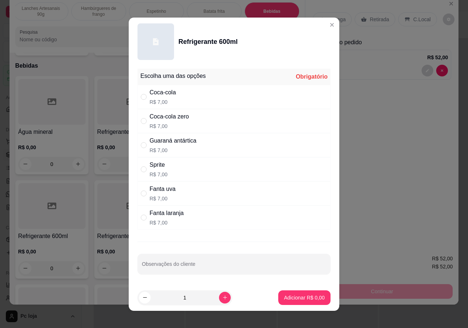
click at [171, 92] on div "Coca-cola" at bounding box center [163, 92] width 26 height 9
radio input "true"
click at [303, 294] on p "Adicionar R$ 7,00" at bounding box center [304, 297] width 41 height 7
type input "1"
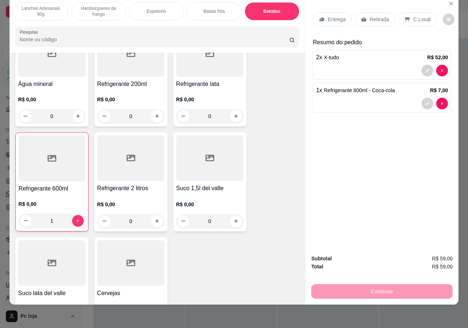
scroll to position [1500, 0]
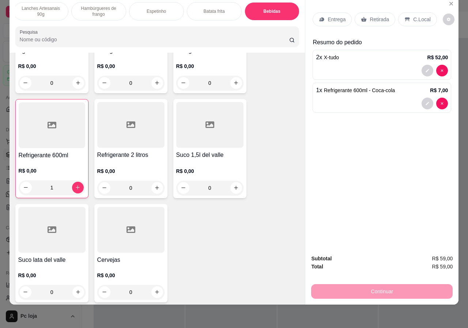
click at [156, 285] on div "0" at bounding box center [130, 292] width 67 height 15
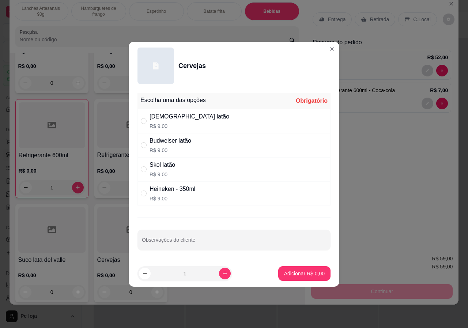
click at [161, 169] on div "Skol latão" at bounding box center [163, 165] width 26 height 9
radio input "true"
click at [295, 275] on p "Adicionar R$ 9,00" at bounding box center [304, 273] width 41 height 7
type input "1"
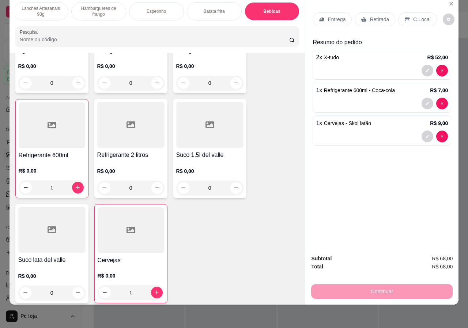
click at [370, 16] on p "Retirada" at bounding box center [379, 19] width 19 height 7
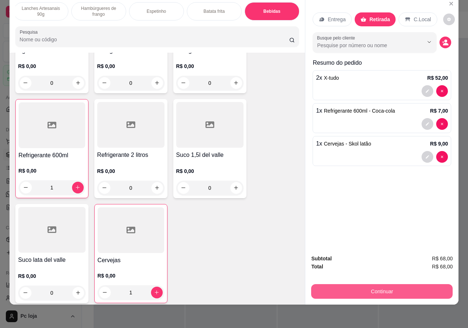
click at [388, 284] on button "Continuar" at bounding box center [381, 291] width 141 height 15
click at [396, 286] on button "Continuar" at bounding box center [381, 291] width 141 height 15
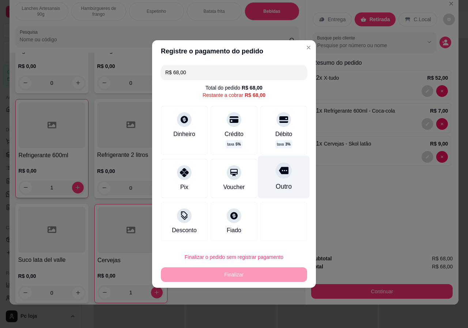
click at [280, 182] on div "Outro" at bounding box center [284, 187] width 16 height 10
type input "R$ 0,00"
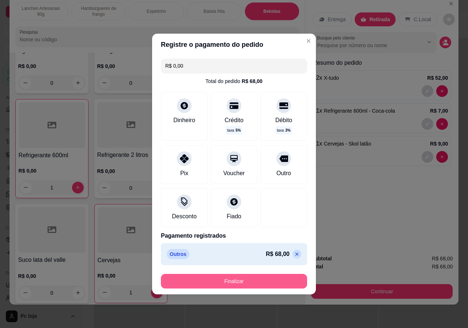
click at [243, 278] on button "Finalizar" at bounding box center [234, 281] width 146 height 15
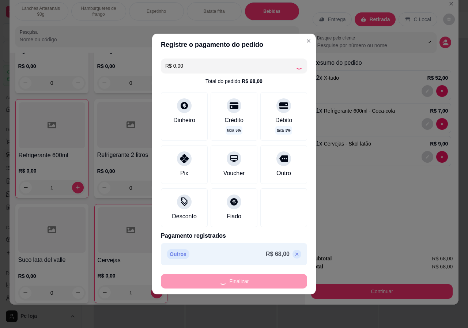
type input "0"
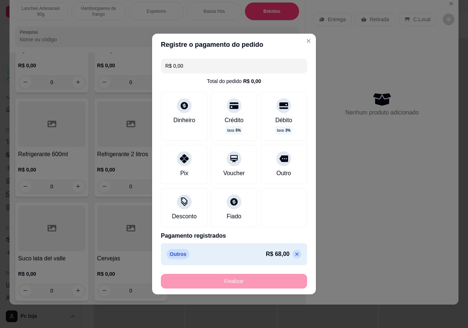
type input "-R$ 68,00"
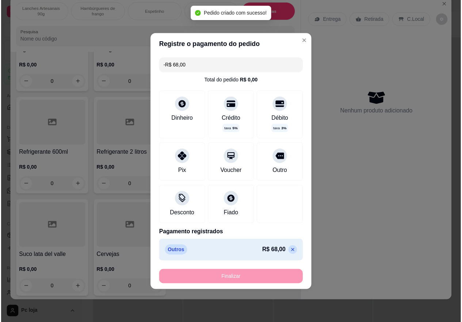
scroll to position [1499, 0]
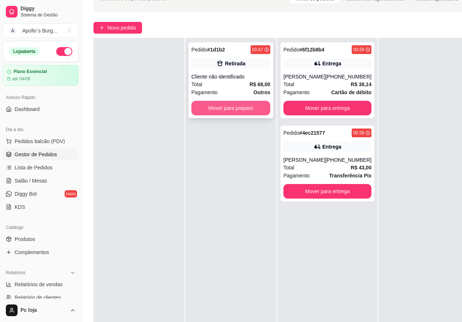
click at [241, 105] on button "Mover para preparo" at bounding box center [231, 108] width 79 height 15
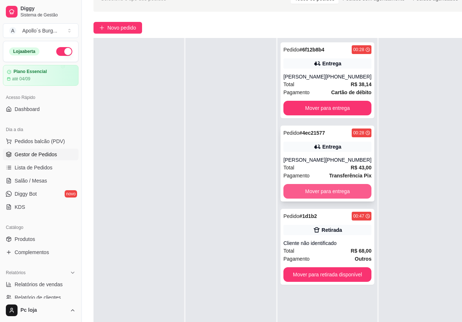
click at [340, 190] on button "Mover para entrega" at bounding box center [328, 191] width 88 height 15
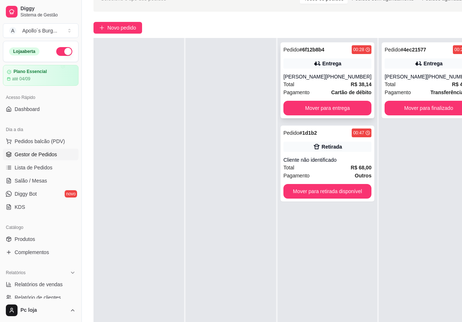
click at [317, 73] on div "[PERSON_NAME]" at bounding box center [305, 76] width 42 height 7
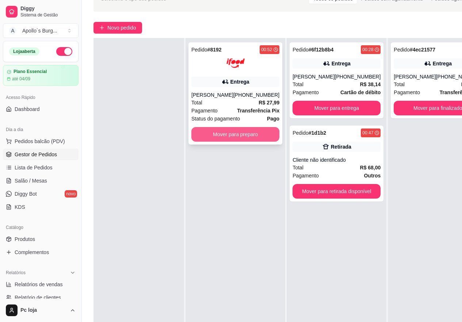
click at [228, 129] on button "Mover para preparo" at bounding box center [236, 134] width 88 height 15
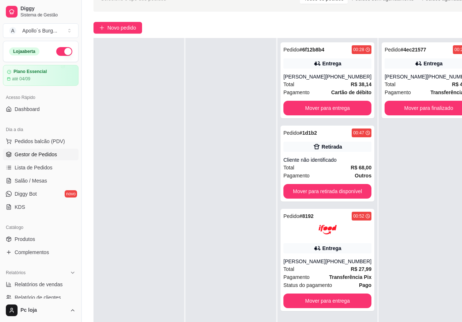
click at [241, 175] on div at bounding box center [231, 199] width 91 height 322
click at [400, 222] on div "Pedido # 4ec21577 00:28 Entrega [PERSON_NAME] [PHONE_NUMBER] Total R$ 43,00 Pag…" at bounding box center [429, 199] width 100 height 322
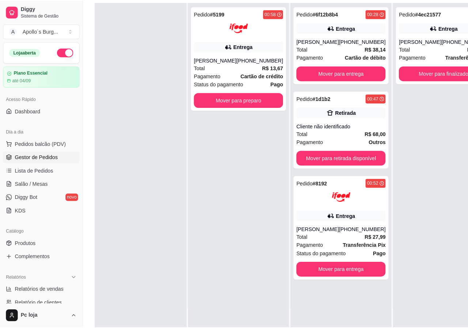
scroll to position [80, 0]
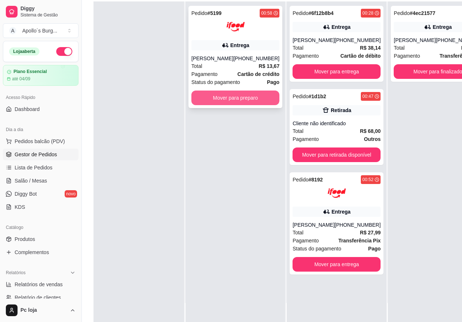
click at [222, 104] on button "Mover para preparo" at bounding box center [236, 98] width 88 height 15
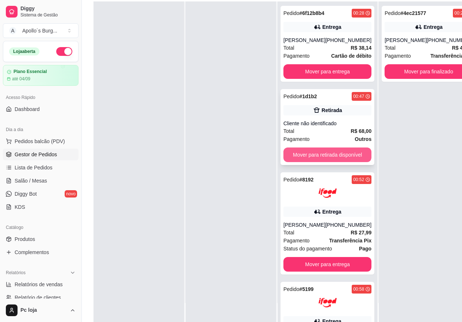
click at [311, 158] on button "Mover para retirada disponível" at bounding box center [328, 155] width 88 height 15
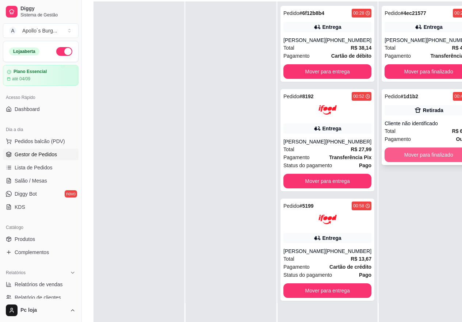
click at [405, 155] on button "Mover para finalizado" at bounding box center [429, 155] width 88 height 15
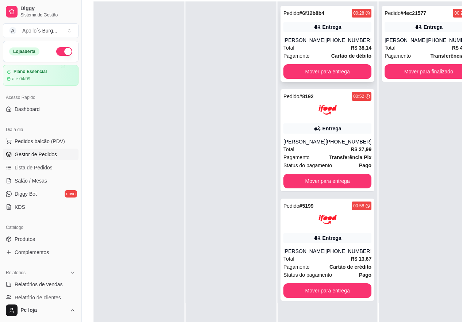
click at [328, 43] on div "[PHONE_NUMBER]" at bounding box center [349, 40] width 46 height 7
click at [326, 69] on button "Mover para entrega" at bounding box center [328, 71] width 88 height 15
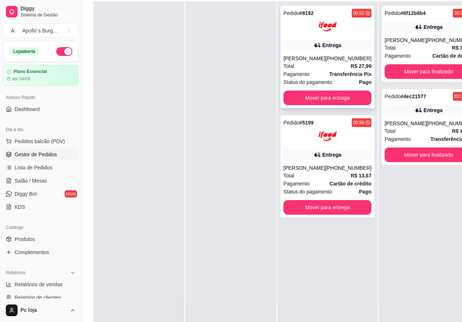
click at [322, 50] on div "Entrega" at bounding box center [328, 45] width 88 height 10
click at [327, 152] on div "Entrega" at bounding box center [332, 154] width 19 height 7
click at [308, 41] on div "Entrega" at bounding box center [328, 45] width 88 height 10
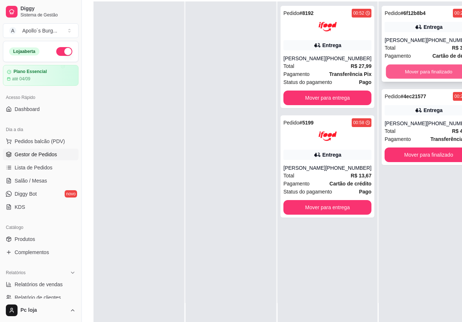
click at [408, 73] on button "Mover para finalizado" at bounding box center [429, 72] width 86 height 14
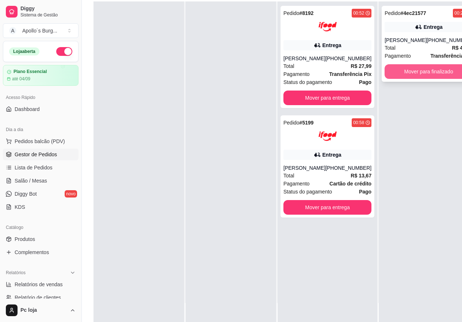
click at [415, 74] on button "Mover para finalizado" at bounding box center [429, 71] width 88 height 15
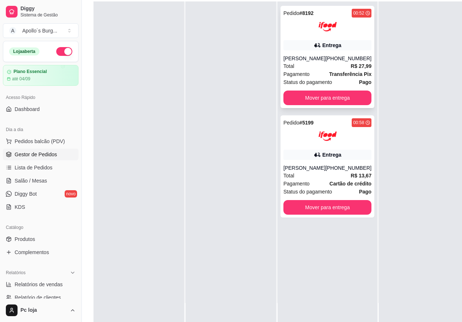
click at [351, 58] on div "[PHONE_NUMBER]" at bounding box center [349, 58] width 46 height 7
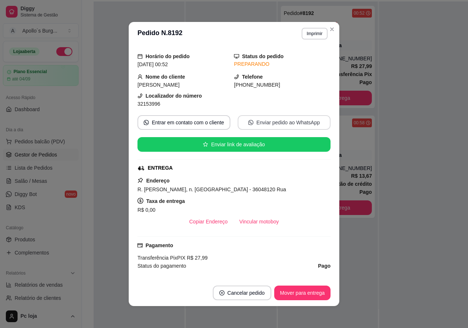
scroll to position [83, 0]
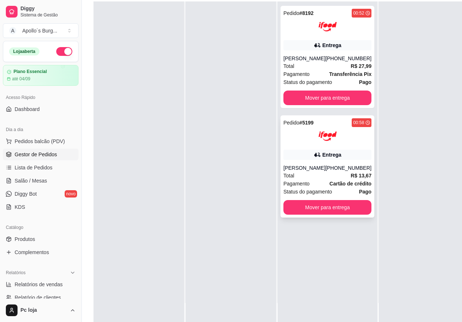
click at [333, 148] on div "Pedido # 5199 00:58 Entrega [PERSON_NAME] [PHONE_NUMBER] Total R$ 13,67 Pagamen…" at bounding box center [328, 167] width 94 height 102
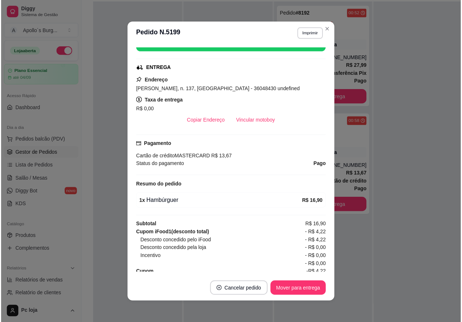
scroll to position [131, 0]
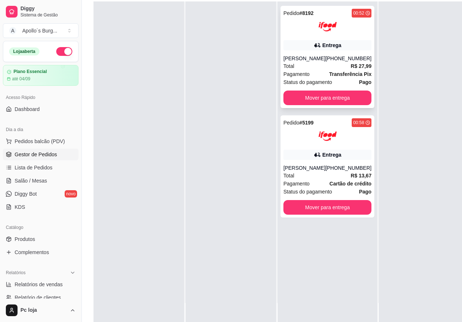
click at [311, 58] on div "[PERSON_NAME]" at bounding box center [305, 58] width 42 height 7
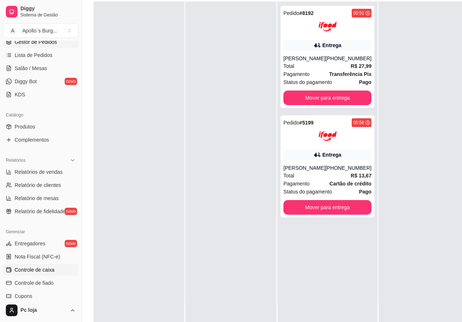
scroll to position [146, 0]
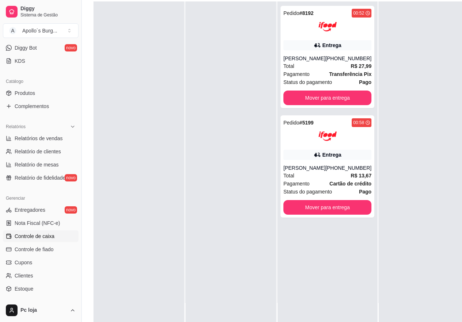
click at [42, 239] on span "Controle de caixa" at bounding box center [35, 236] width 40 height 7
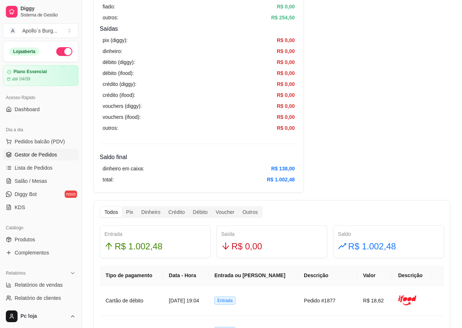
click at [48, 153] on span "Gestor de Pedidos" at bounding box center [36, 154] width 42 height 7
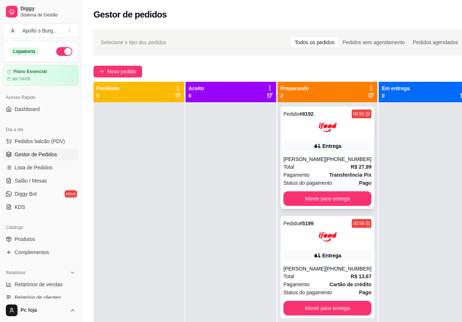
click at [314, 149] on icon at bounding box center [317, 146] width 7 height 7
click at [332, 151] on div "Entrega" at bounding box center [328, 146] width 88 height 10
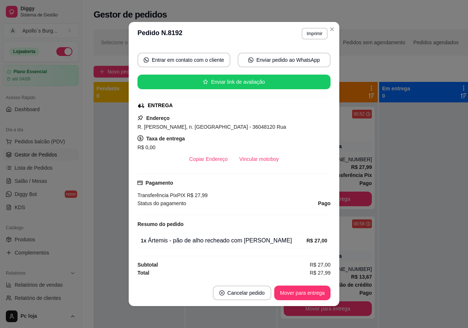
scroll to position [1, 0]
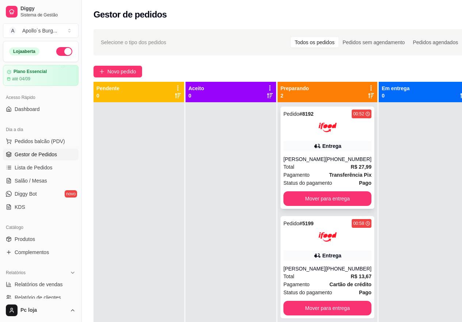
click at [301, 172] on span "Pagamento" at bounding box center [297, 175] width 26 height 8
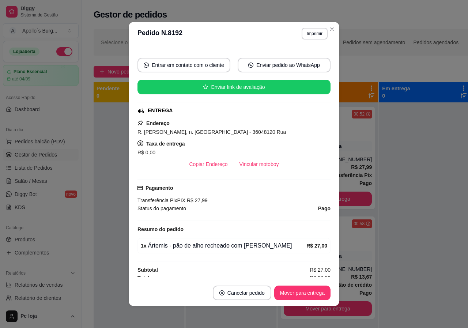
scroll to position [83, 0]
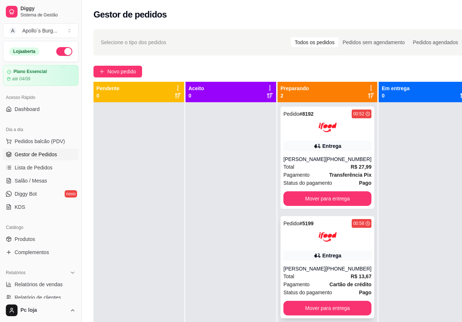
click at [339, 254] on div "Entrega" at bounding box center [328, 256] width 88 height 10
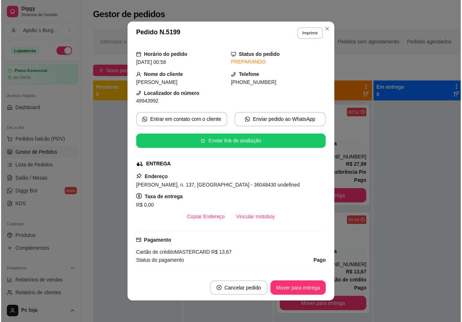
scroll to position [37, 0]
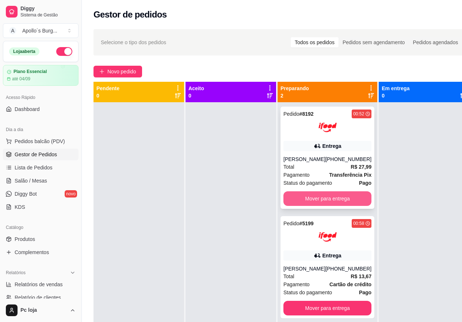
click at [328, 194] on button "Mover para entrega" at bounding box center [328, 199] width 88 height 15
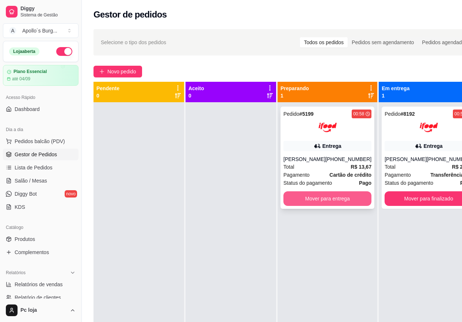
click at [339, 204] on button "Mover para entrega" at bounding box center [328, 199] width 88 height 15
